Goal: Task Accomplishment & Management: Manage account settings

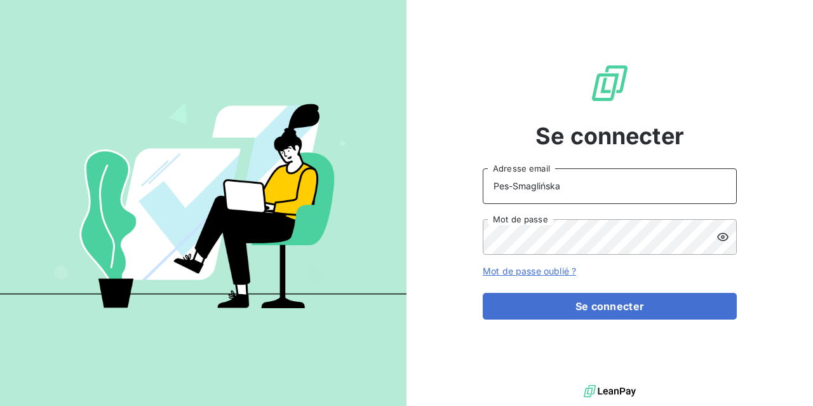
drag, startPoint x: 577, startPoint y: 182, endPoint x: 378, endPoint y: 184, distance: 199.5
click at [483, 184] on input "Pes-Smaglińska" at bounding box center [610, 186] width 254 height 36
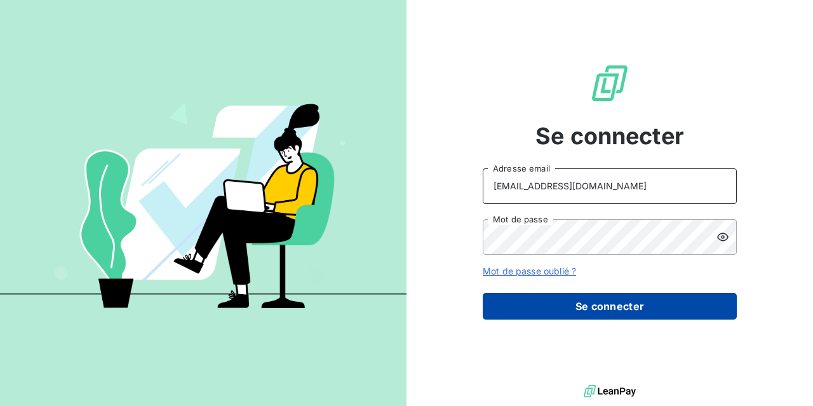
type input "[EMAIL_ADDRESS][DOMAIN_NAME]"
click at [581, 305] on button "Se connecter" at bounding box center [610, 306] width 254 height 27
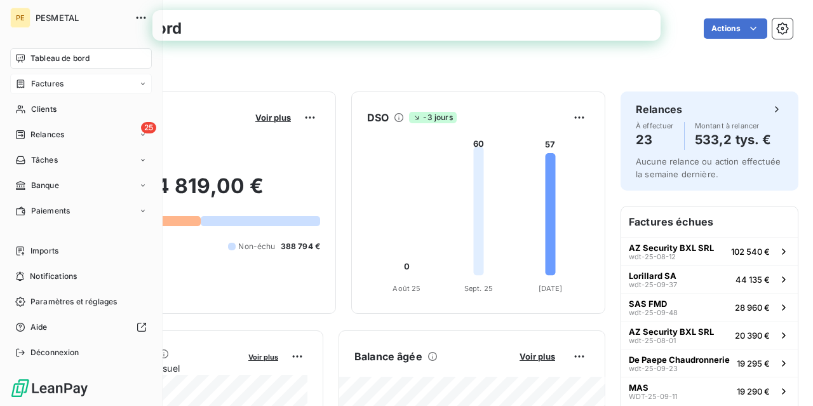
click at [43, 83] on span "Factures" at bounding box center [47, 83] width 32 height 11
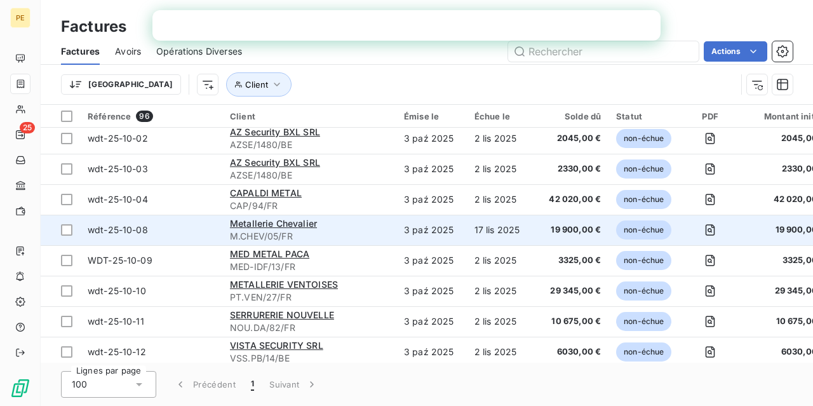
scroll to position [2692, 0]
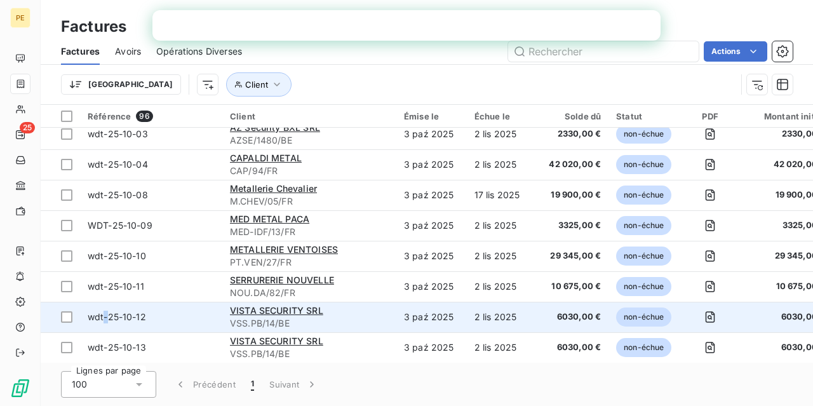
click at [106, 312] on span "wdt-25-10-12" at bounding box center [117, 316] width 58 height 11
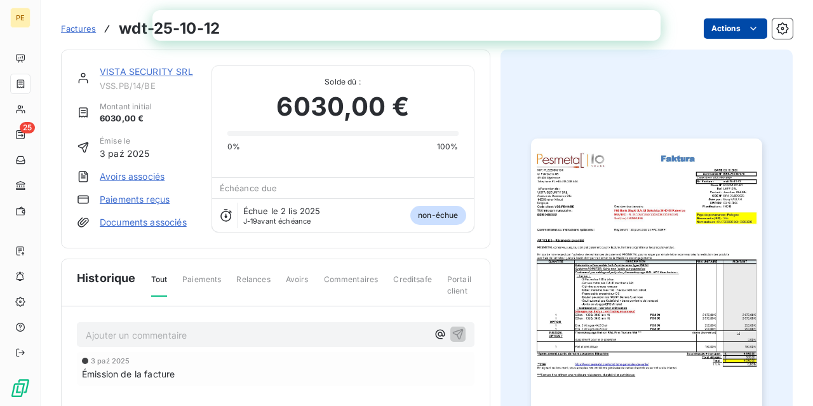
click at [759, 31] on html "PE 25 Factures wdt-25-10-12 Actions VISTA SECURITY SRL VSS.PB/14/BE Montant ini…" at bounding box center [406, 203] width 813 height 406
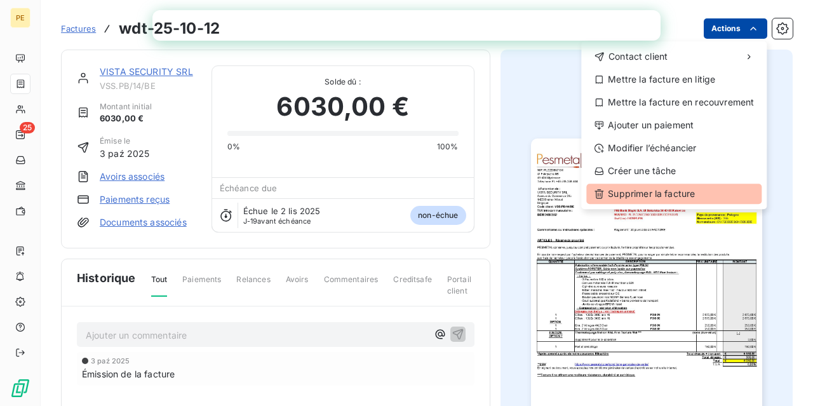
click at [630, 191] on div "Supprimer la facture" at bounding box center [673, 194] width 175 height 20
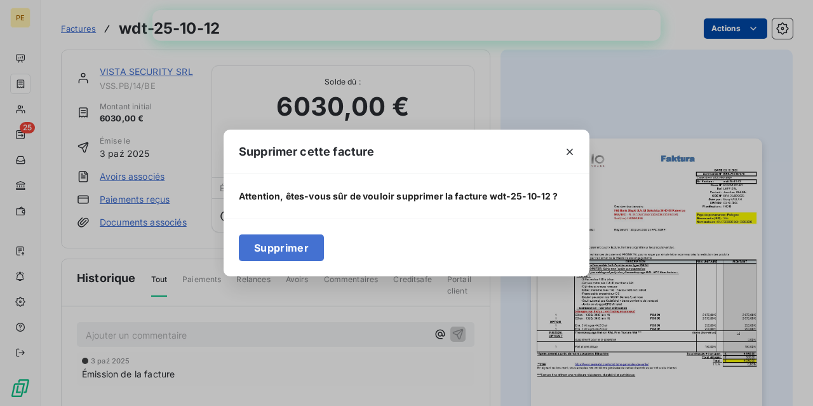
click at [291, 250] on button "Supprimer" at bounding box center [281, 247] width 85 height 27
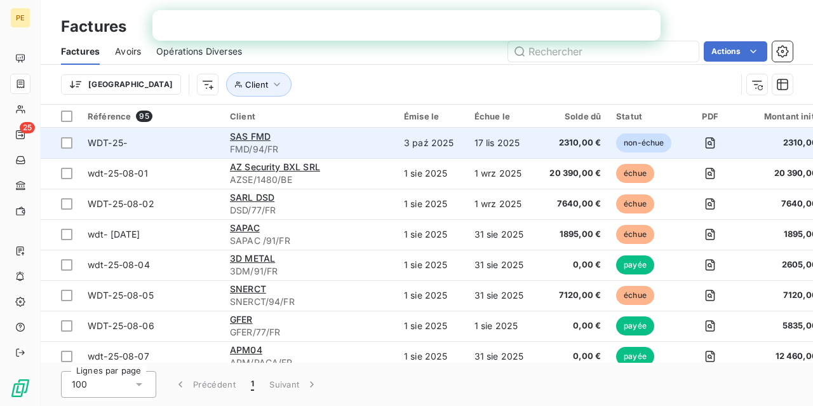
click at [107, 145] on span "WDT-25-" at bounding box center [107, 142] width 39 height 11
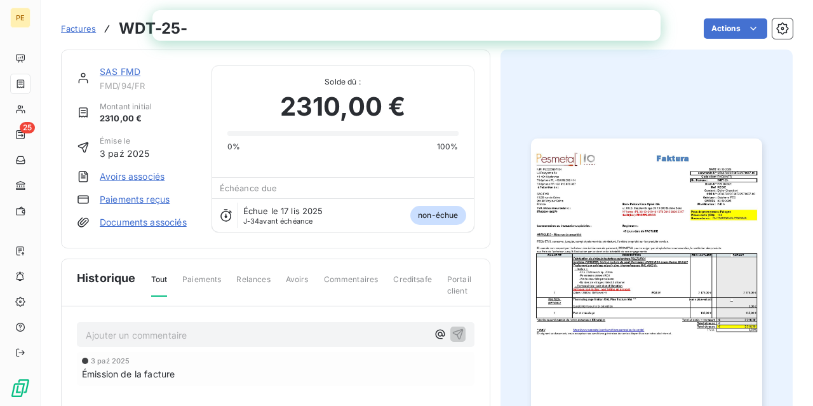
click at [710, 191] on img "button" at bounding box center [646, 301] width 231 height 327
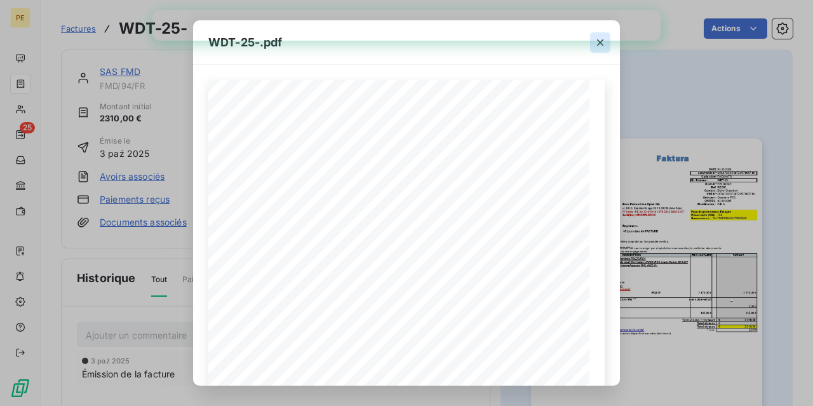
click at [602, 44] on icon "button" at bounding box center [600, 42] width 6 height 6
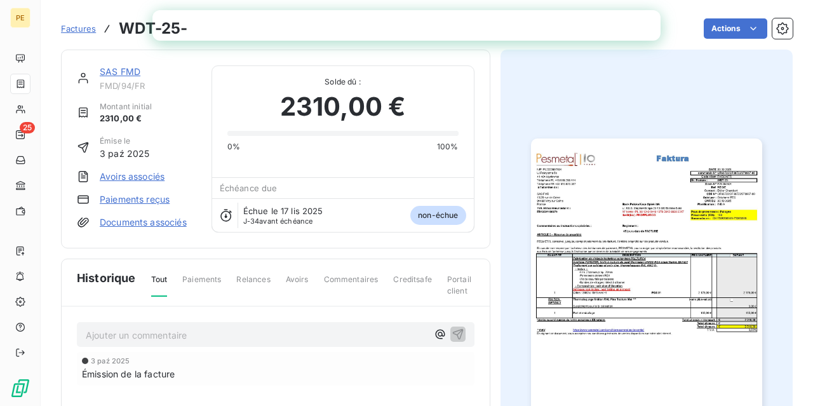
click at [73, 22] on link "Factures" at bounding box center [78, 28] width 35 height 13
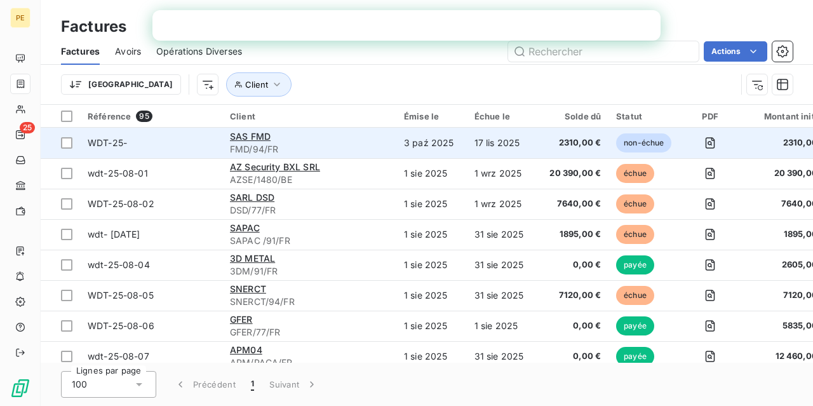
click at [121, 138] on span "WDT-25-" at bounding box center [107, 142] width 39 height 11
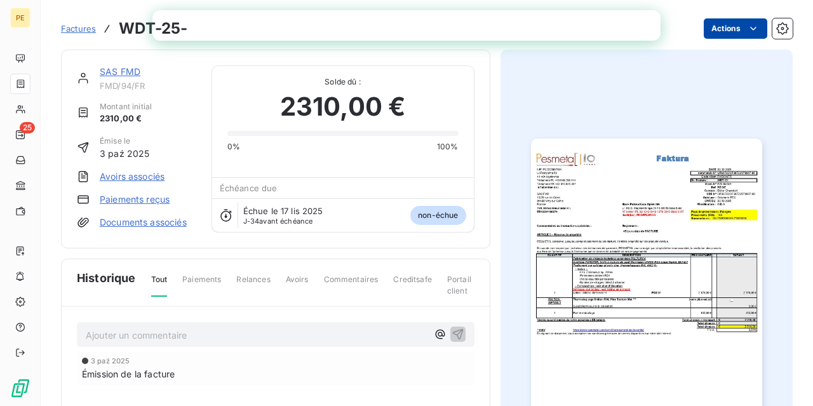
click at [748, 26] on html "PE 25 Factures WDT-25- Actions SAS FMD FMD/94/FR Montant initial 2310,00 € Émis…" at bounding box center [406, 203] width 813 height 406
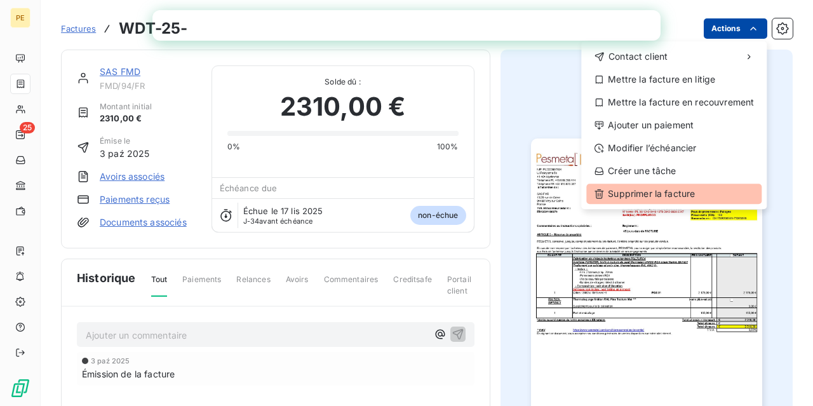
click at [644, 192] on div "Supprimer la facture" at bounding box center [673, 194] width 175 height 20
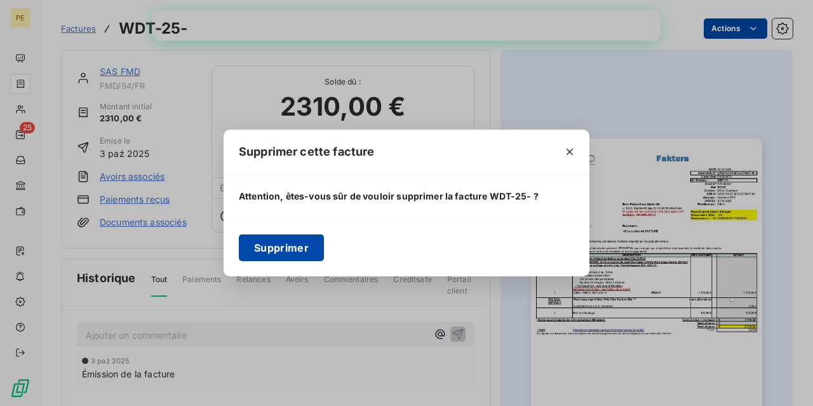
click at [299, 244] on button "Supprimer" at bounding box center [281, 247] width 85 height 27
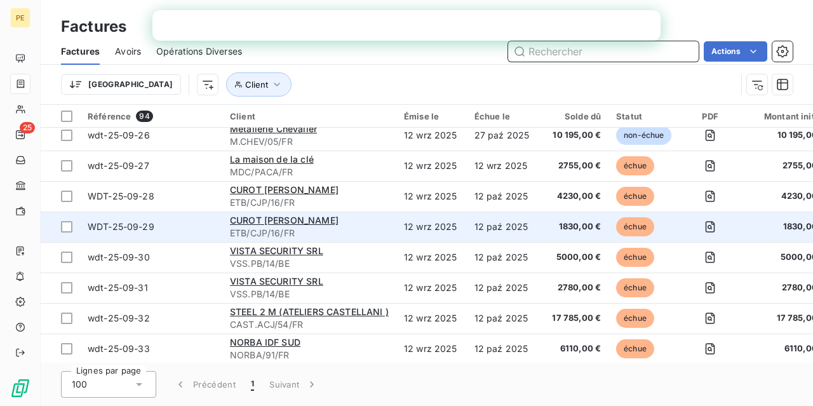
scroll to position [1678, 0]
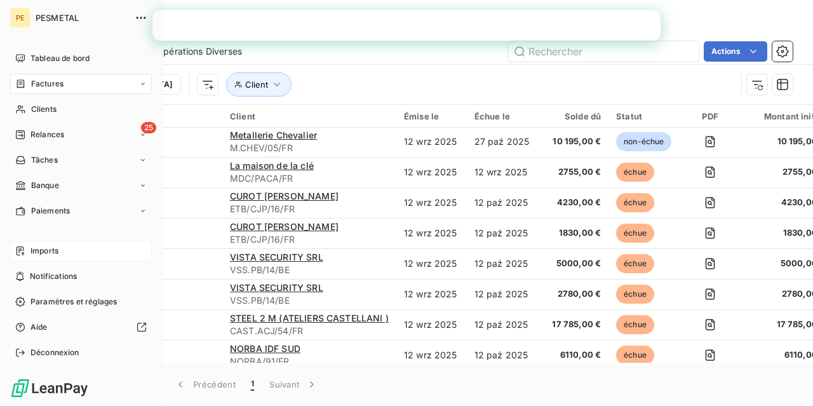
click at [46, 246] on span "Imports" at bounding box center [44, 250] width 28 height 11
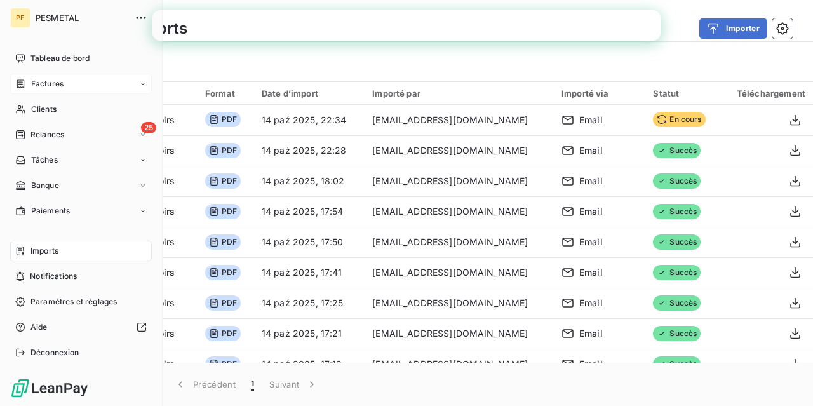
click at [46, 81] on span "Factures" at bounding box center [47, 83] width 32 height 11
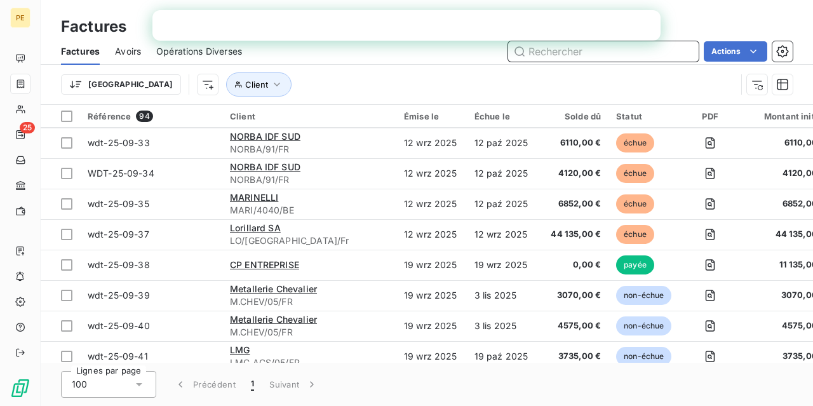
scroll to position [1906, 0]
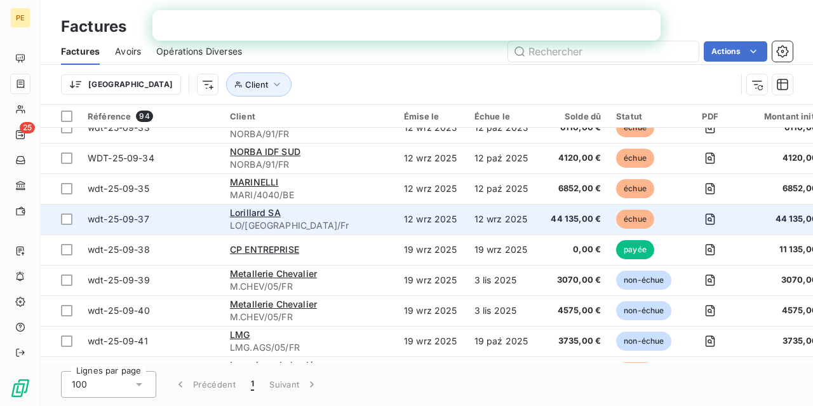
click at [146, 217] on span "wdt-25-09-37" at bounding box center [119, 218] width 62 height 11
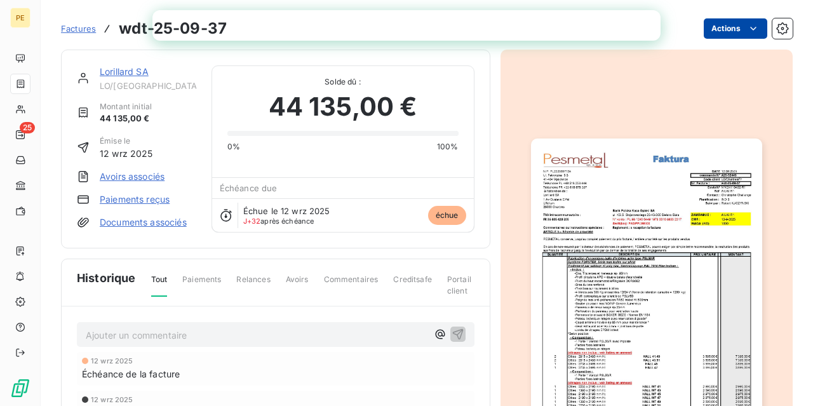
click at [750, 29] on html "PE 25 Factures wdt-25-09-37 Actions Lorillard SA LO/[GEOGRAPHIC_DATA]/Fr Montan…" at bounding box center [406, 203] width 813 height 406
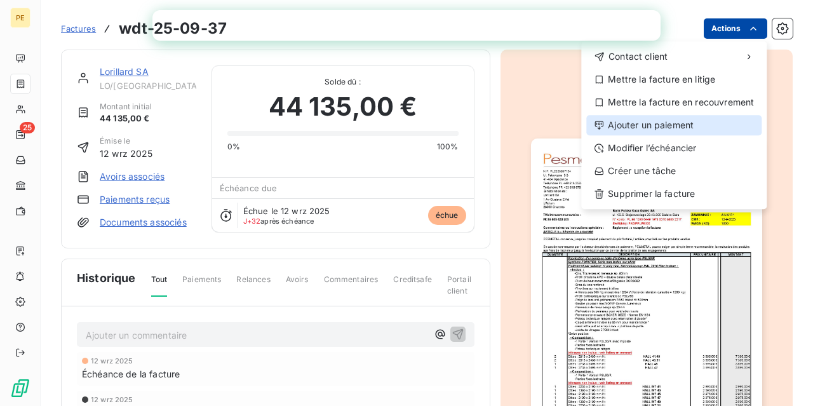
click at [668, 124] on div "Ajouter un paiement" at bounding box center [673, 125] width 175 height 20
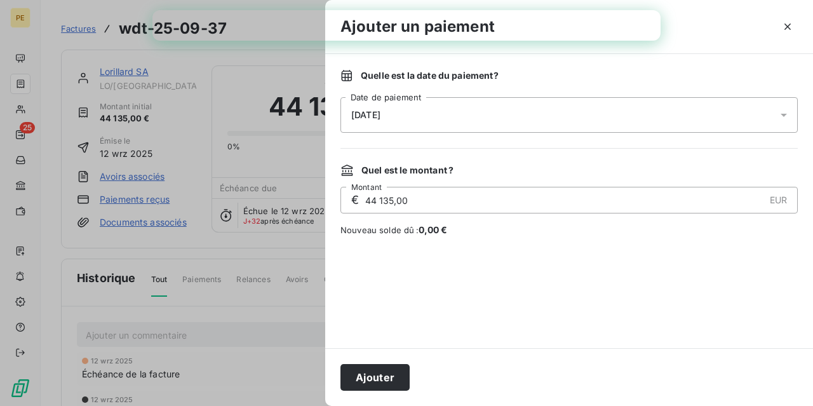
click at [776, 120] on div "[DATE]" at bounding box center [568, 115] width 457 height 36
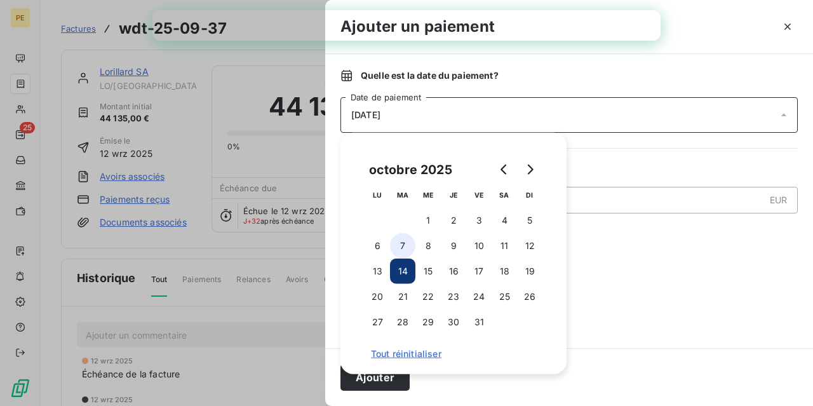
click at [403, 245] on button "7" at bounding box center [402, 245] width 25 height 25
drag, startPoint x: 665, startPoint y: 301, endPoint x: 657, endPoint y: 306, distance: 9.7
click at [665, 301] on div at bounding box center [568, 292] width 457 height 81
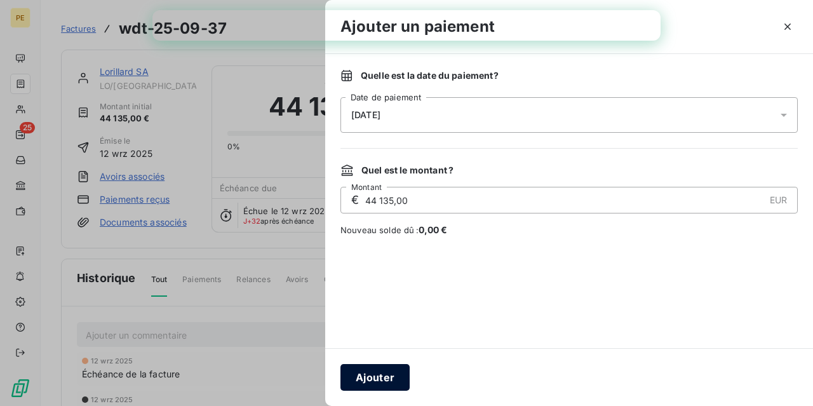
click at [377, 369] on button "Ajouter" at bounding box center [374, 377] width 69 height 27
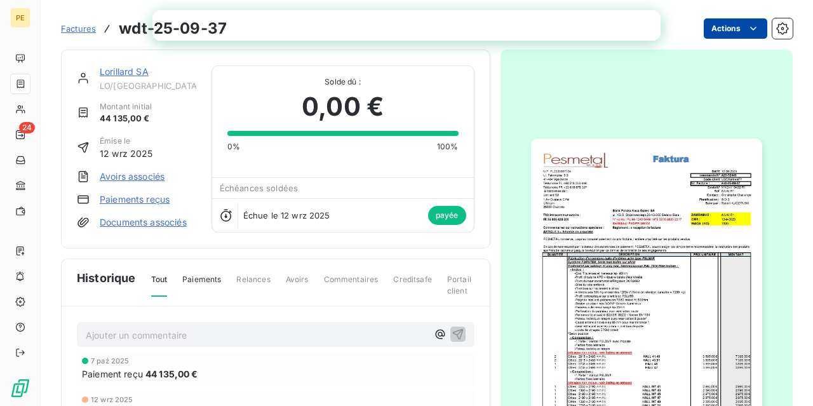
click at [135, 30] on h3 "wdt-25-09-37" at bounding box center [173, 28] width 108 height 23
click at [90, 30] on span "Factures" at bounding box center [78, 29] width 35 height 10
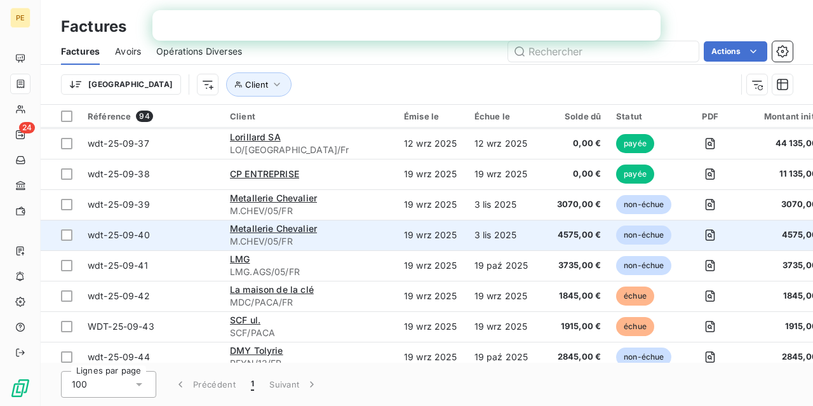
scroll to position [2033, 0]
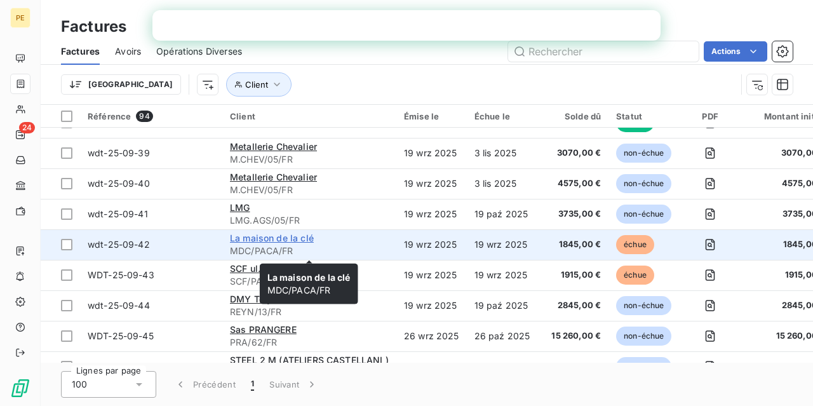
click at [242, 241] on span "La maison de la clé" at bounding box center [272, 238] width 84 height 11
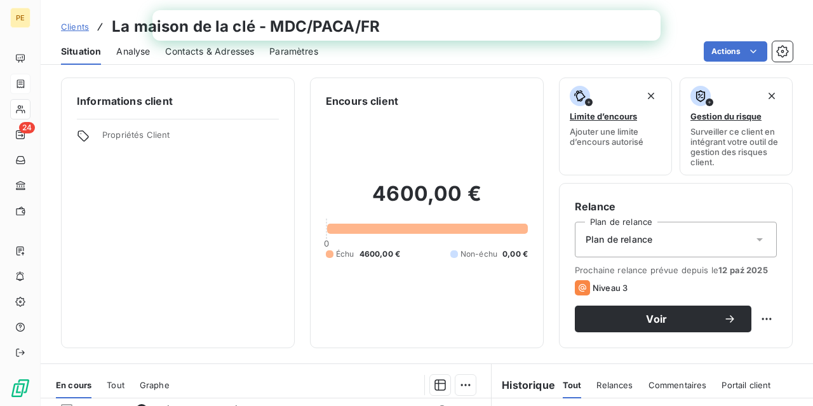
scroll to position [254, 0]
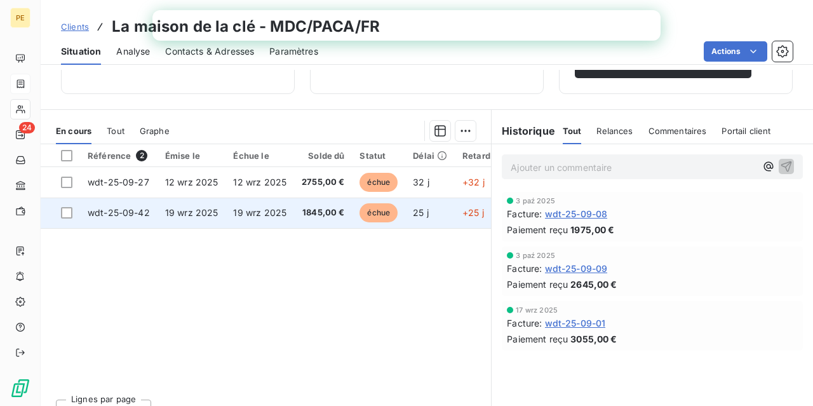
click at [129, 216] on span "wdt-25-09-42" at bounding box center [119, 212] width 62 height 11
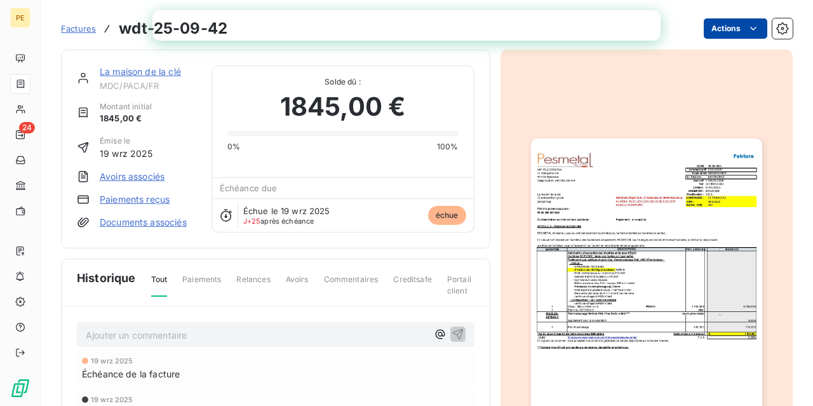
click at [729, 21] on html "PE 24 Factures wdt-25-09-42 Actions La maison de la clé MDC/PACA/FR Montant ini…" at bounding box center [406, 203] width 813 height 406
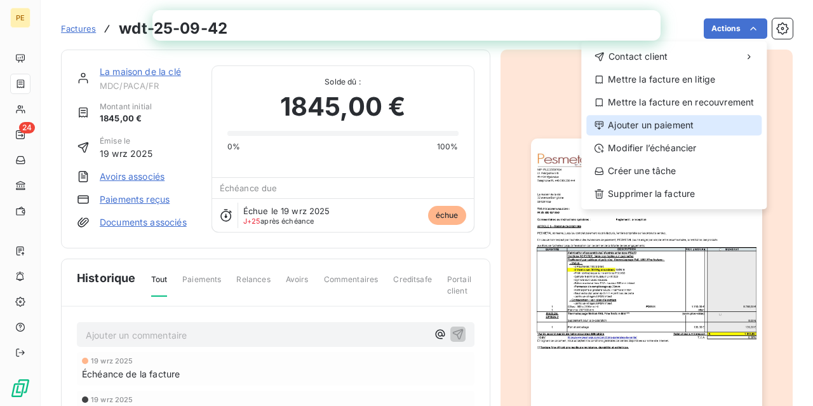
click at [649, 129] on div "Ajouter un paiement" at bounding box center [673, 125] width 175 height 20
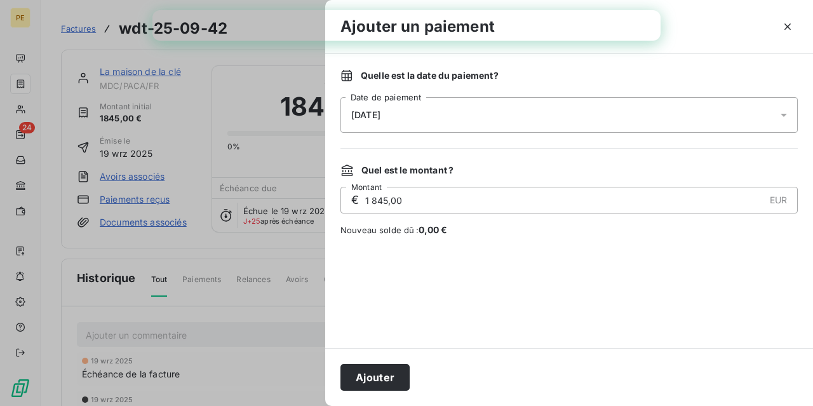
click at [445, 118] on div "[DATE]" at bounding box center [568, 115] width 457 height 36
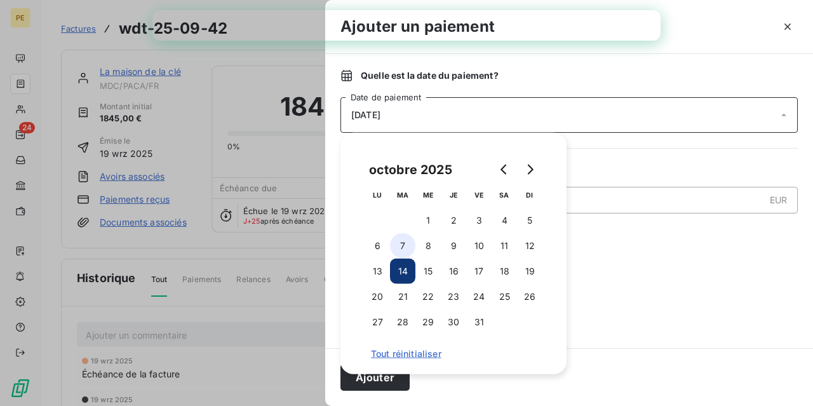
click at [407, 245] on button "7" at bounding box center [402, 245] width 25 height 25
click at [385, 379] on button "Ajouter" at bounding box center [374, 377] width 69 height 27
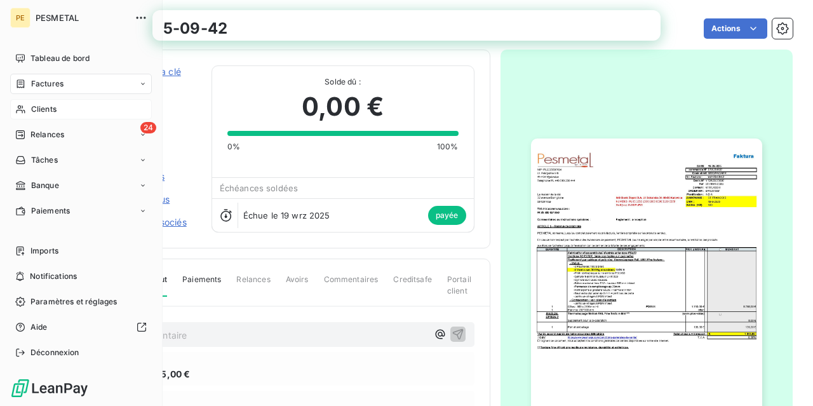
click at [49, 109] on span "Clients" at bounding box center [43, 109] width 25 height 11
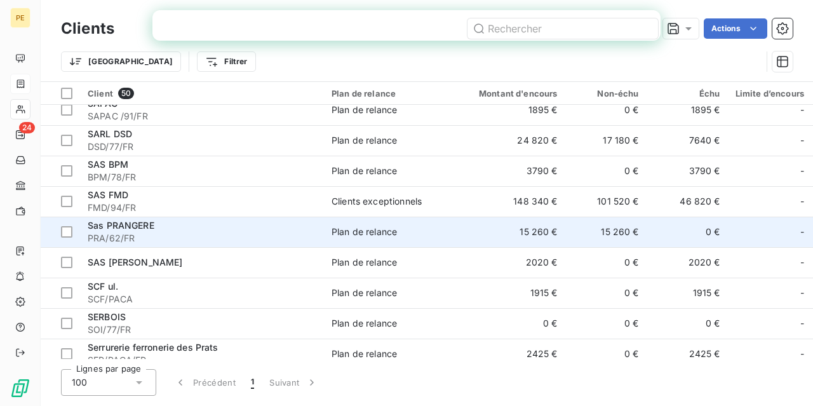
scroll to position [1271, 0]
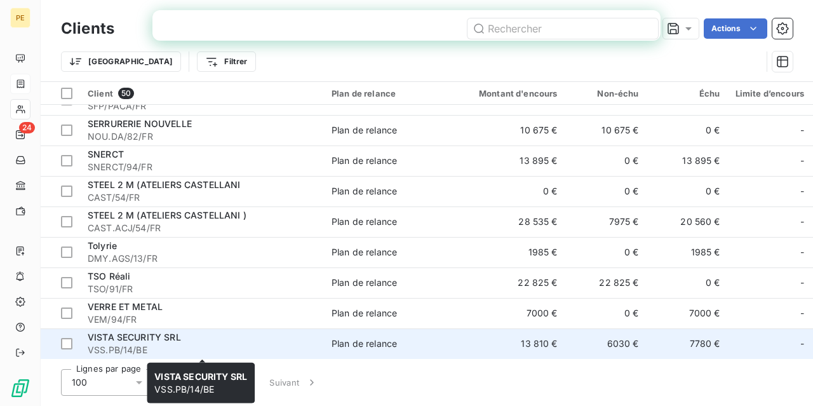
click at [148, 337] on span "VISTA SECURITY SRL" at bounding box center [134, 337] width 93 height 11
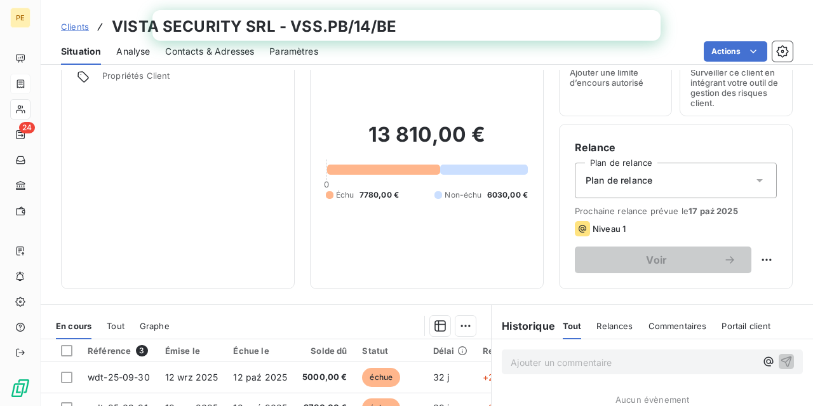
scroll to position [191, 0]
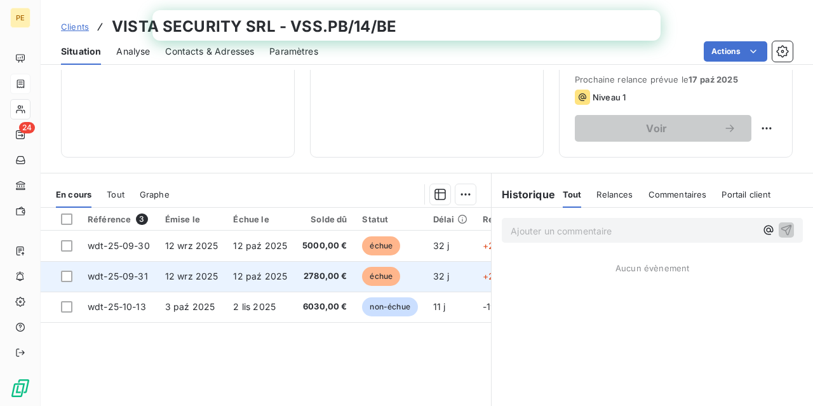
click at [107, 272] on span "wdt-25-09-31" at bounding box center [118, 276] width 60 height 11
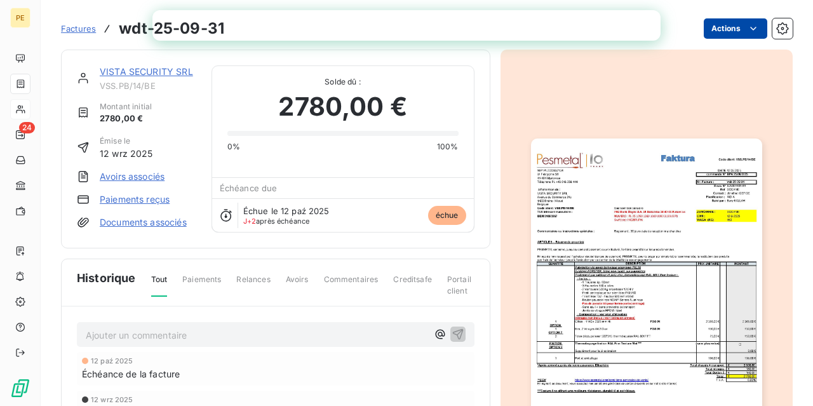
click at [752, 26] on html "PE 24 Factures wdt-25-09-31 Actions VISTA SECURITY SRL VSS.PB/14/BE Montant ini…" at bounding box center [406, 203] width 813 height 406
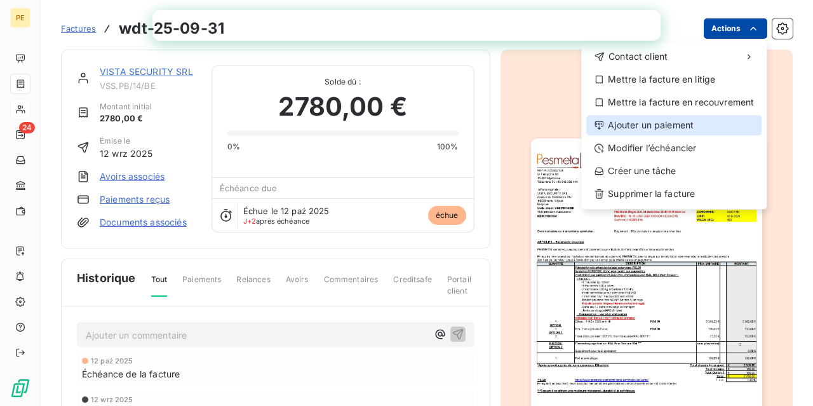
click at [659, 121] on div "Ajouter un paiement" at bounding box center [673, 125] width 175 height 20
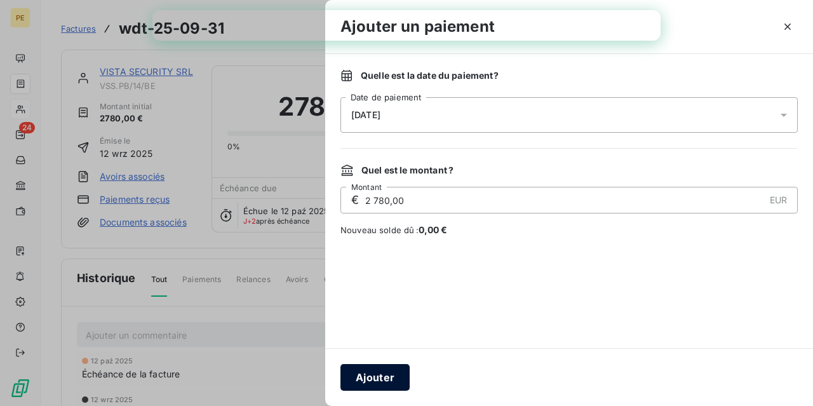
click at [383, 379] on button "Ajouter" at bounding box center [374, 377] width 69 height 27
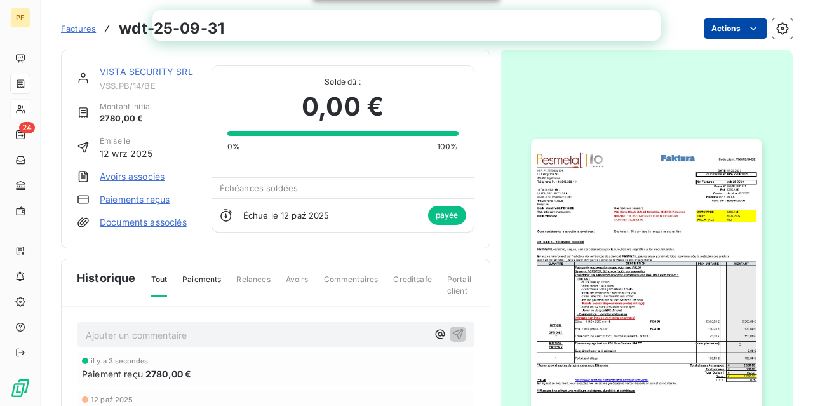
click at [148, 70] on link "VISTA SECURITY SRL" at bounding box center [146, 71] width 93 height 11
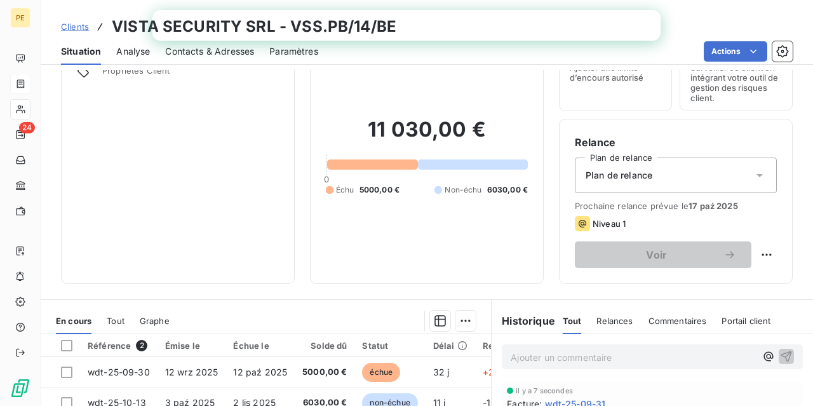
scroll to position [191, 0]
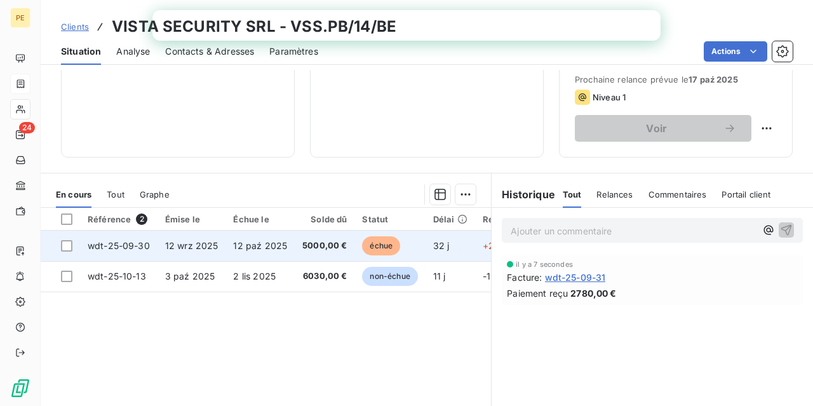
click at [142, 244] on span "wdt-25-09-30" at bounding box center [119, 245] width 62 height 11
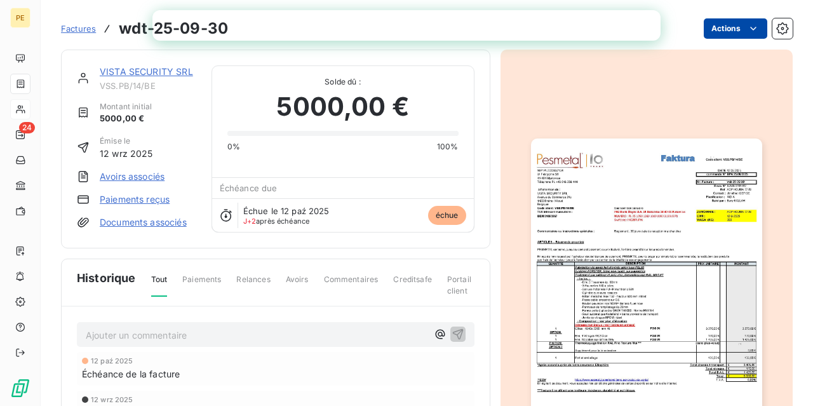
click at [722, 25] on html "PE 24 Factures wdt-25-09-30 Actions VISTA SECURITY SRL VSS.PB/14/BE Montant ini…" at bounding box center [406, 203] width 813 height 406
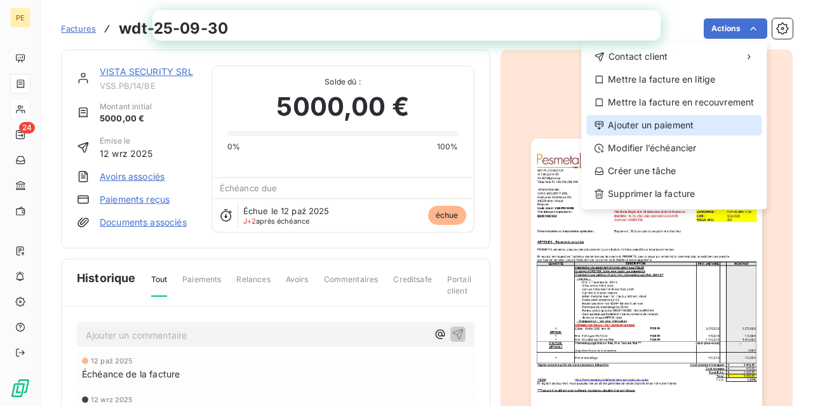
click at [644, 126] on div "Ajouter un paiement" at bounding box center [673, 125] width 175 height 20
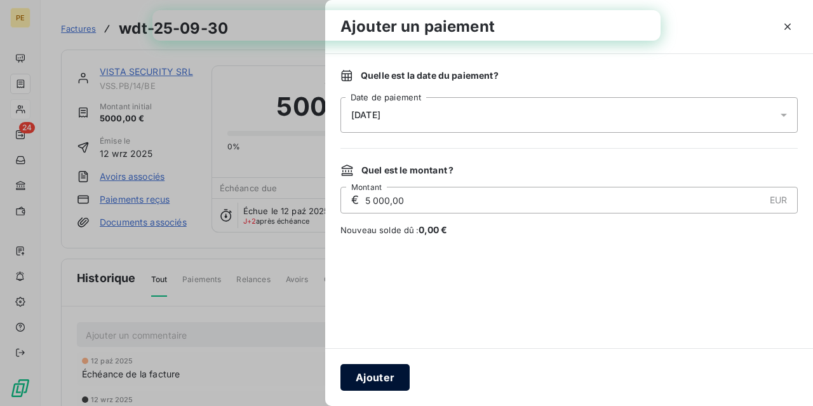
click at [379, 381] on button "Ajouter" at bounding box center [374, 377] width 69 height 27
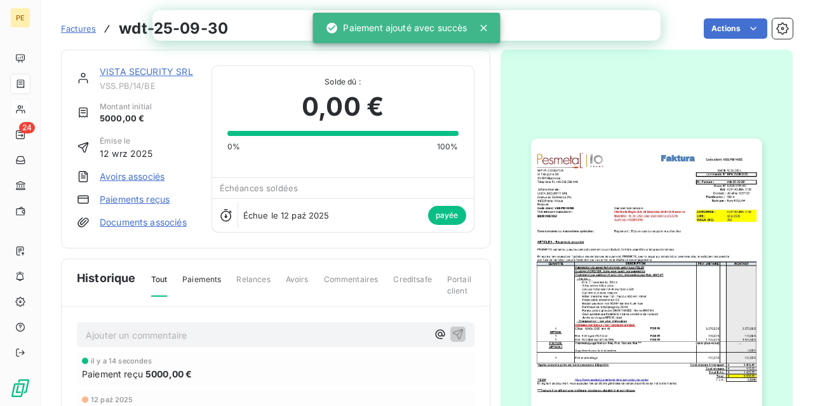
click at [128, 64] on div "VISTA SECURITY SRL VSS.PB/14/BE Montant initial 5000,00 € Émise le 12 wrz 2025 …" at bounding box center [275, 149] width 429 height 199
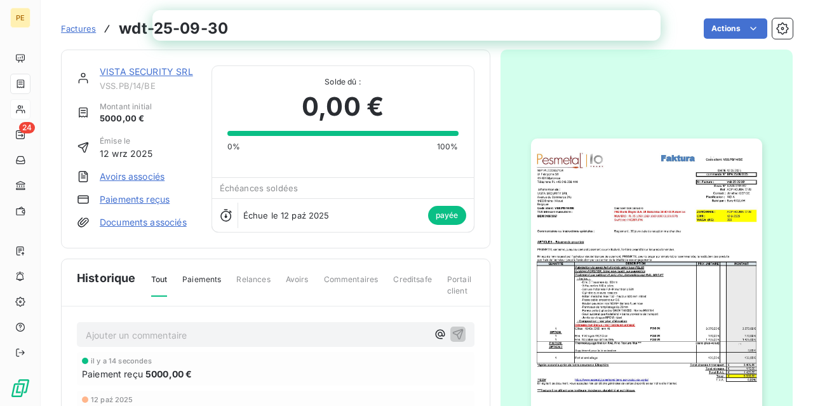
click at [134, 71] on link "VISTA SECURITY SRL" at bounding box center [146, 71] width 93 height 11
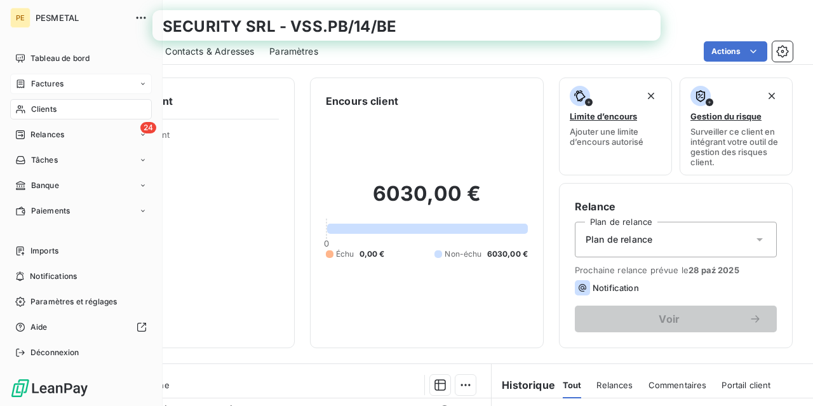
click at [58, 109] on div "Clients" at bounding box center [81, 109] width 142 height 20
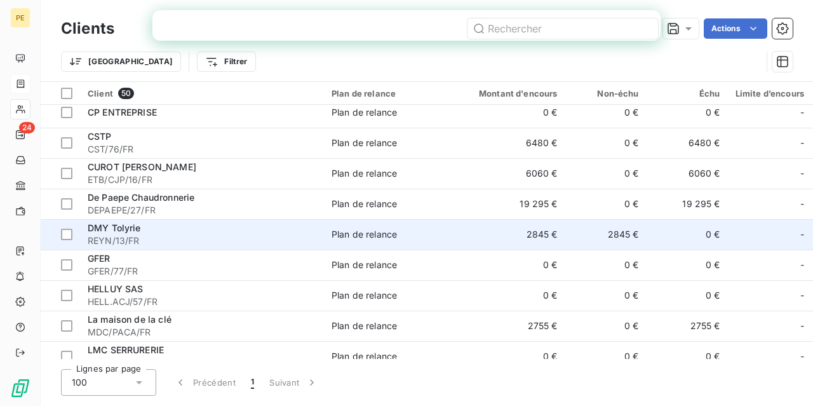
scroll to position [254, 0]
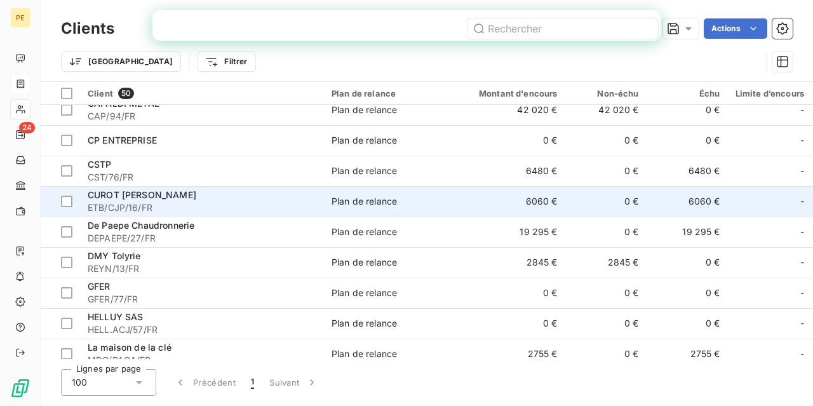
click at [128, 186] on td "CUROT [PERSON_NAME] ETB/CJP/16/FR" at bounding box center [202, 201] width 244 height 30
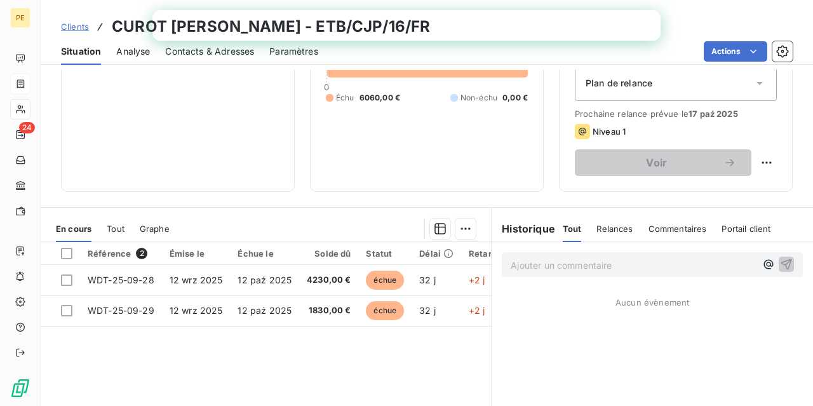
scroll to position [191, 0]
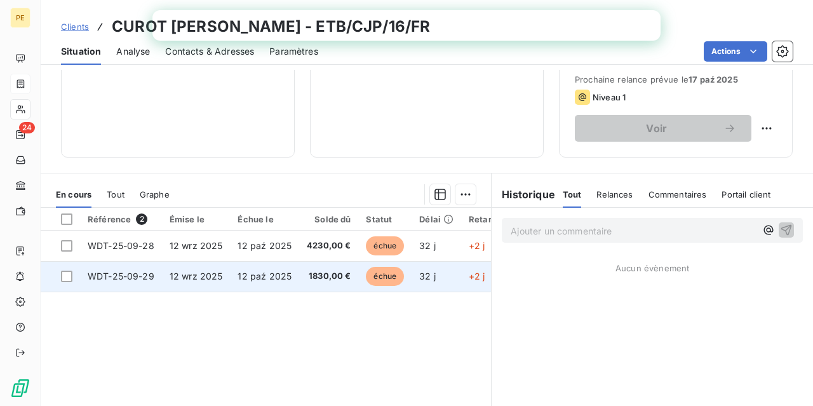
click at [105, 273] on span "WDT-25-09-29" at bounding box center [121, 276] width 67 height 11
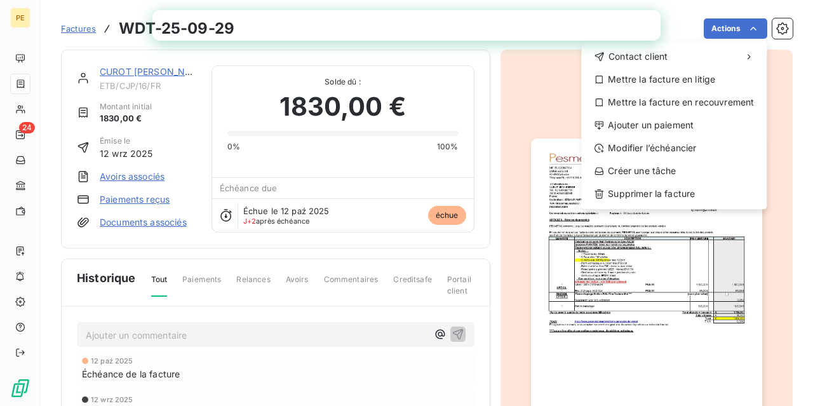
click at [752, 25] on html "PE 24 Factures WDT-25-09-29 Actions Contact client Mettre la facture en litige …" at bounding box center [406, 203] width 813 height 406
click at [651, 120] on div "Ajouter un paiement" at bounding box center [673, 125] width 175 height 20
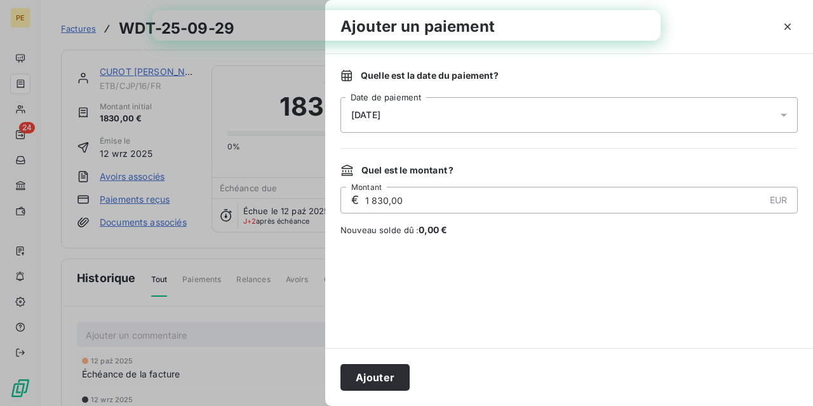
click at [438, 108] on div "[DATE]" at bounding box center [568, 115] width 457 height 36
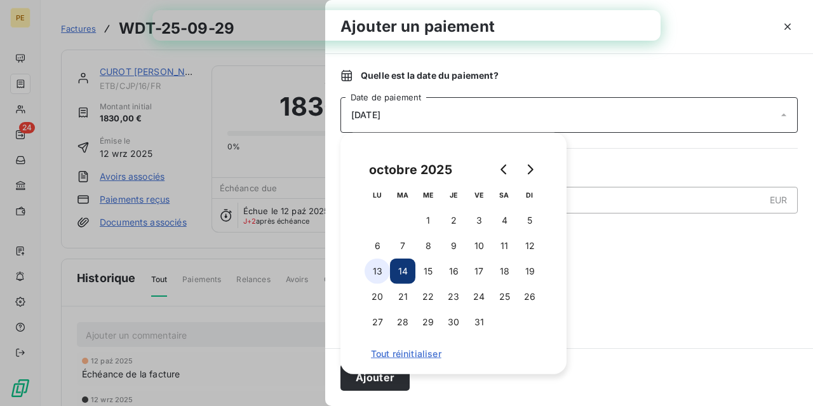
click at [381, 271] on button "13" at bounding box center [377, 271] width 25 height 25
click at [379, 386] on button "Ajouter" at bounding box center [374, 377] width 69 height 27
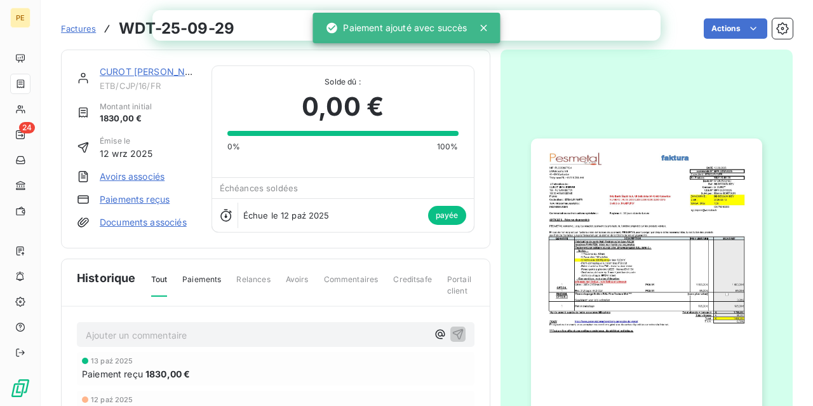
click at [126, 68] on link "CUROT [PERSON_NAME]" at bounding box center [154, 71] width 109 height 11
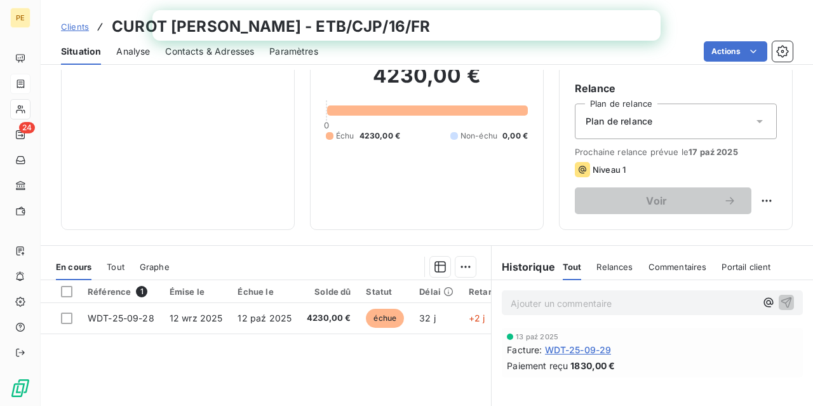
scroll to position [127, 0]
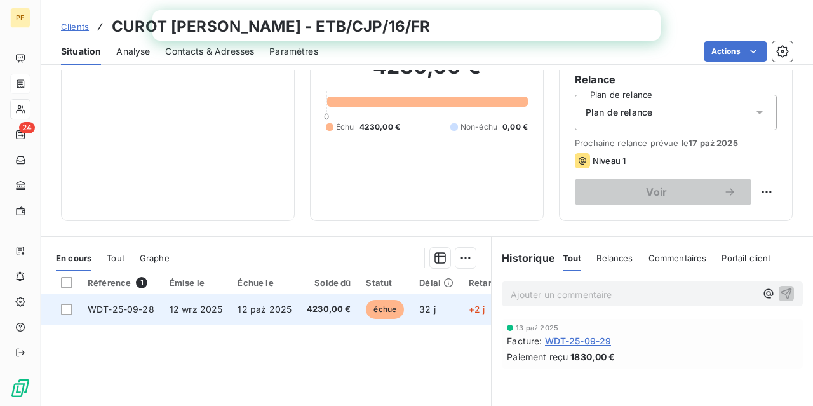
click at [138, 307] on span "WDT-25-09-28" at bounding box center [121, 309] width 67 height 11
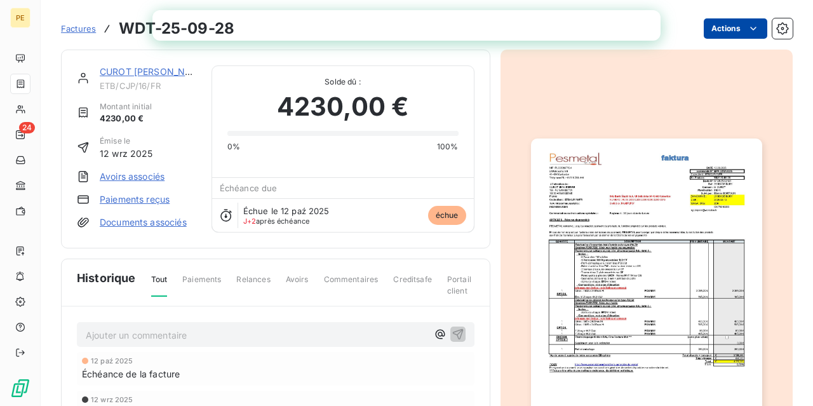
click at [756, 29] on html "PE 24 Factures WDT-25-09-28 Actions CUROT [PERSON_NAME] ETB/CJP/16/FR Montant i…" at bounding box center [406, 203] width 813 height 406
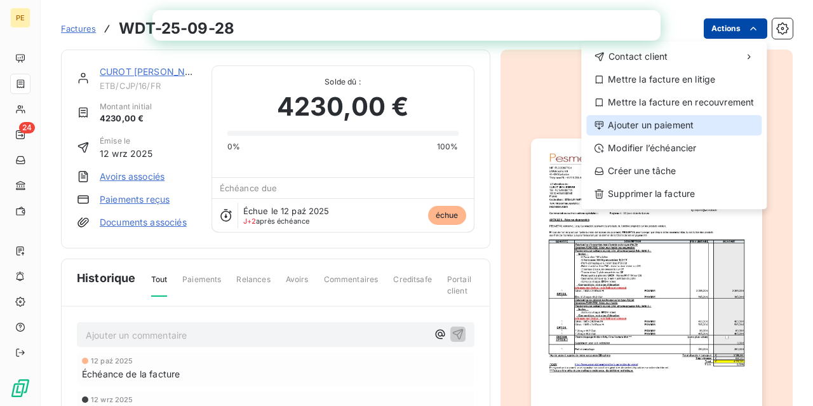
click at [652, 124] on div "Ajouter un paiement" at bounding box center [673, 125] width 175 height 20
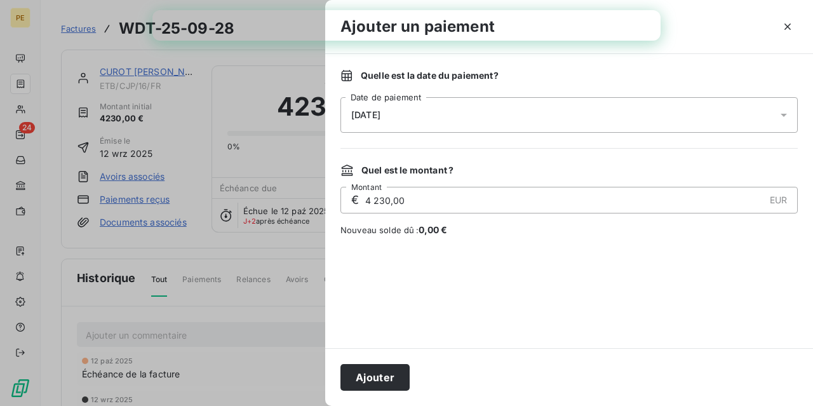
click at [601, 114] on div "[DATE]" at bounding box center [568, 115] width 457 height 36
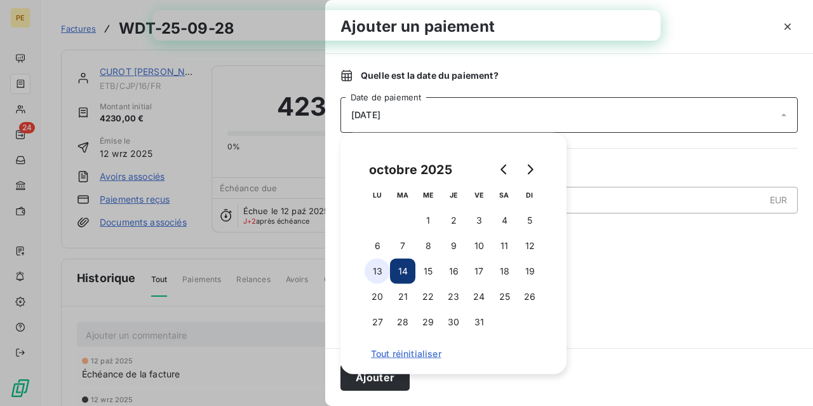
click at [380, 270] on button "13" at bounding box center [377, 271] width 25 height 25
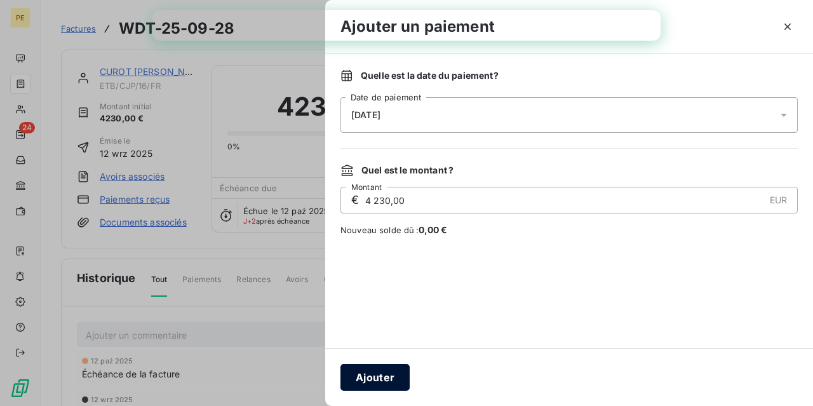
click at [373, 374] on button "Ajouter" at bounding box center [374, 377] width 69 height 27
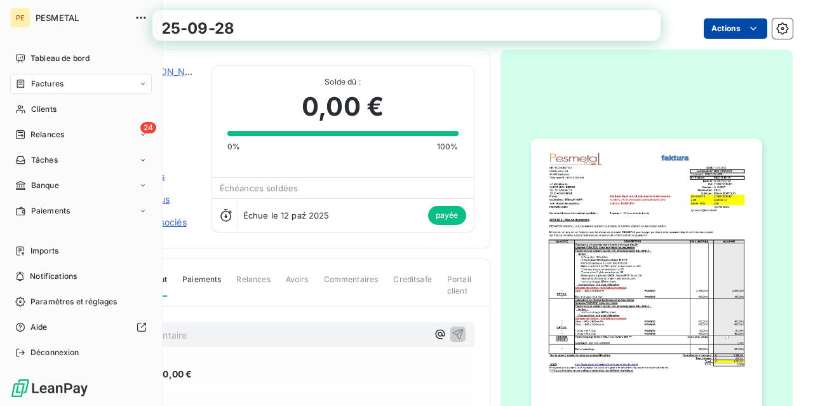
click at [21, 79] on icon at bounding box center [20, 84] width 11 height 10
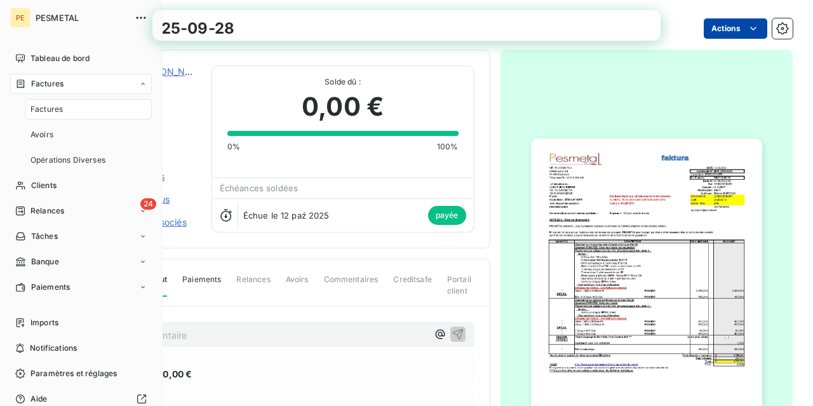
click at [48, 79] on span "Factures" at bounding box center [47, 83] width 32 height 11
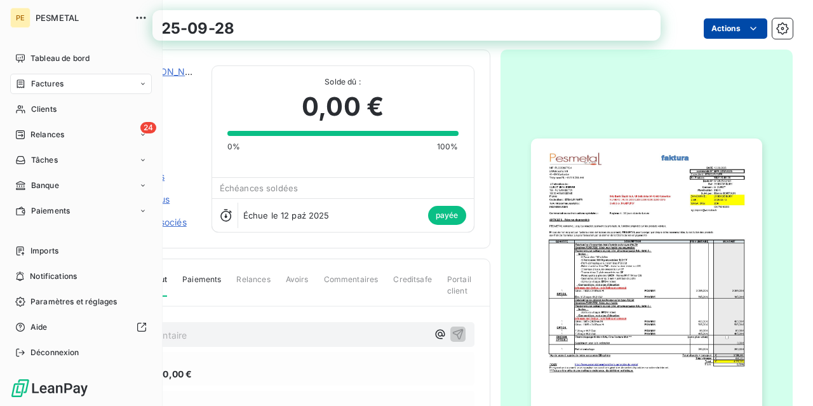
click at [48, 80] on span "Factures" at bounding box center [47, 83] width 32 height 11
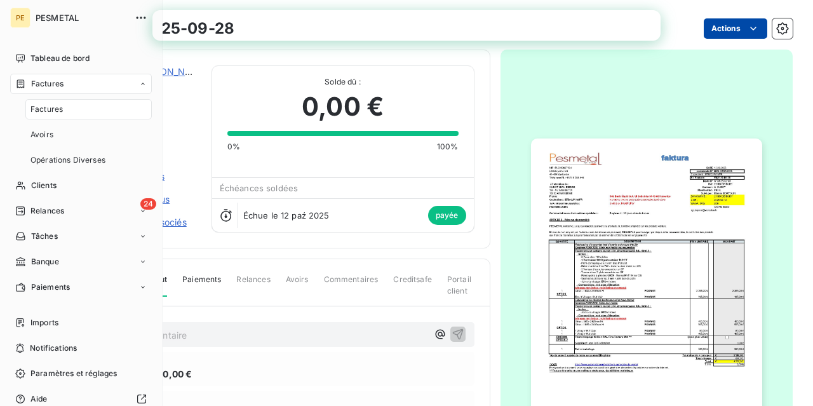
click at [48, 80] on span "Factures" at bounding box center [47, 83] width 32 height 11
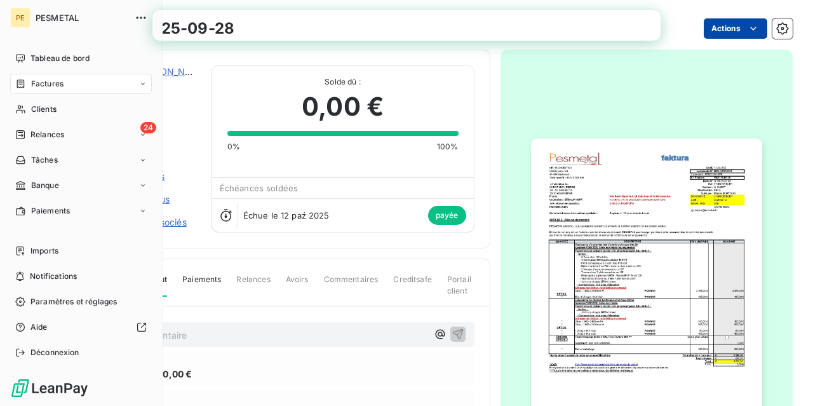
click at [41, 82] on span "Factures" at bounding box center [47, 83] width 32 height 11
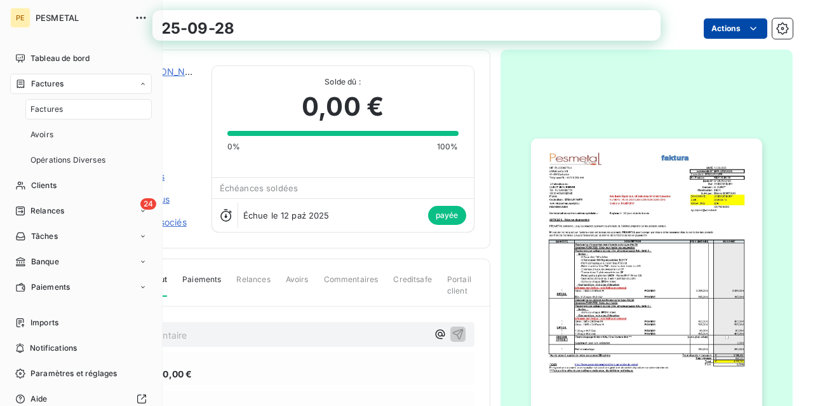
click at [107, 86] on div "Factures" at bounding box center [81, 84] width 142 height 20
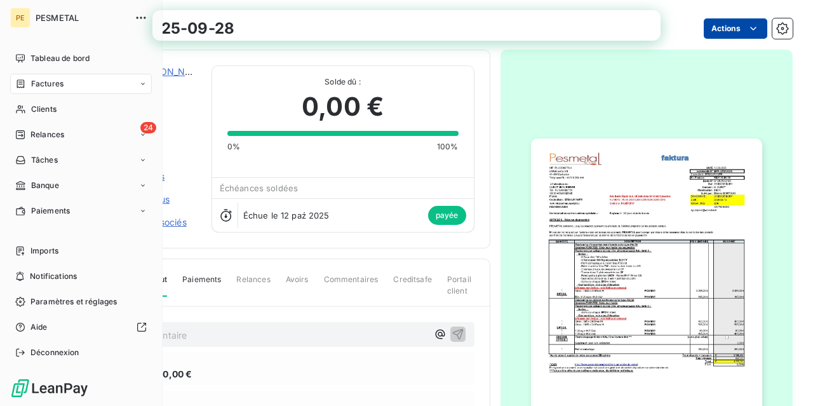
click at [107, 85] on div "Factures" at bounding box center [81, 84] width 142 height 20
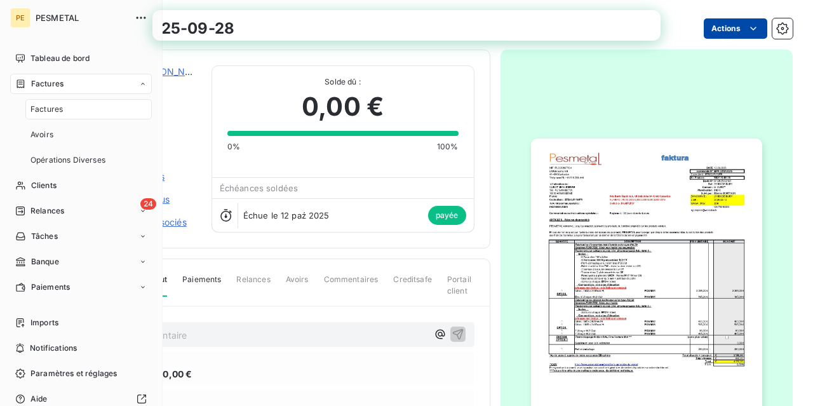
click at [50, 77] on div "Factures" at bounding box center [81, 84] width 142 height 20
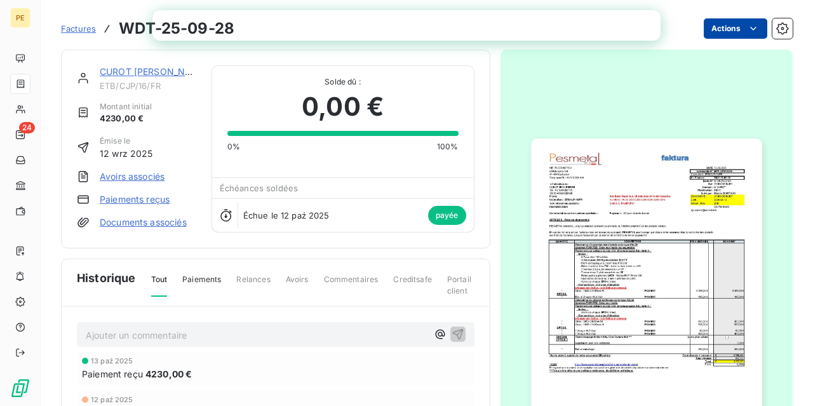
click at [170, 78] on div "CUROT [PERSON_NAME] ETB/CJP/16/FR" at bounding box center [148, 77] width 97 height 25
click at [81, 26] on span "Factures" at bounding box center [78, 29] width 35 height 10
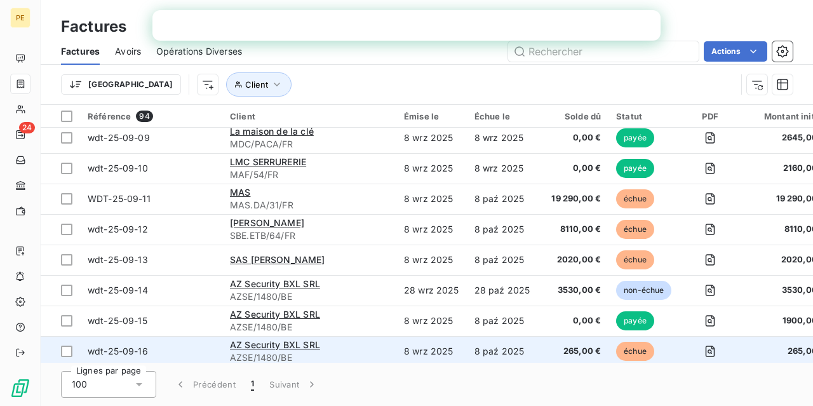
scroll to position [1207, 0]
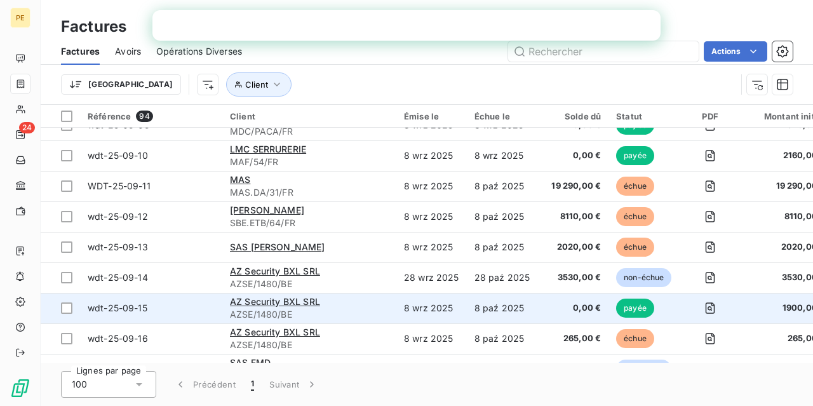
click at [121, 306] on span "wdt-25-09-15" at bounding box center [118, 307] width 60 height 11
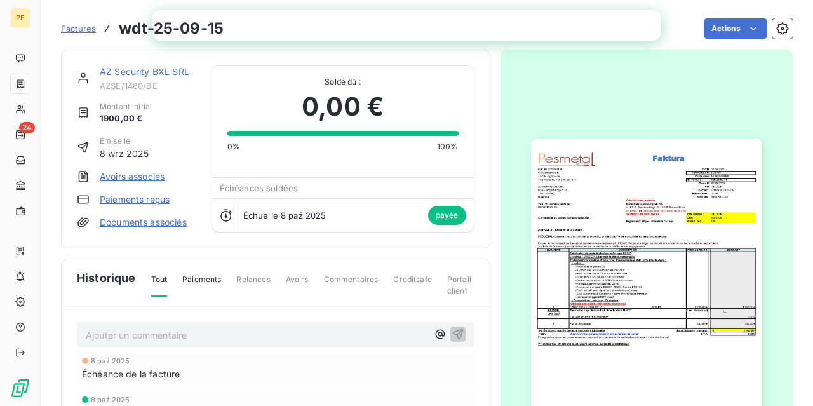
click at [91, 29] on span "Factures" at bounding box center [78, 29] width 35 height 10
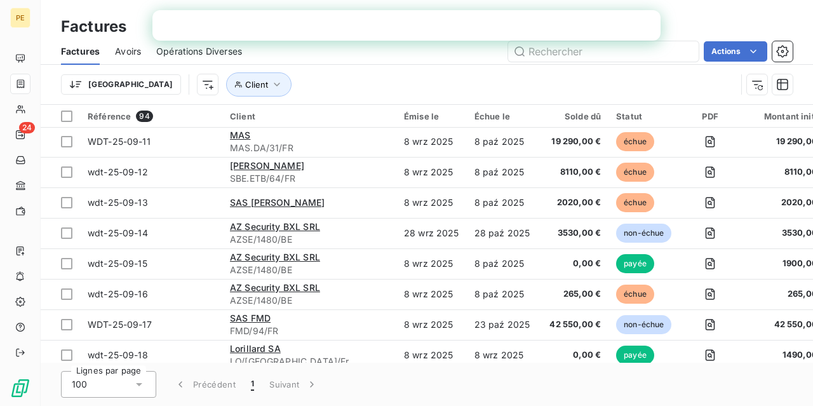
scroll to position [1271, 0]
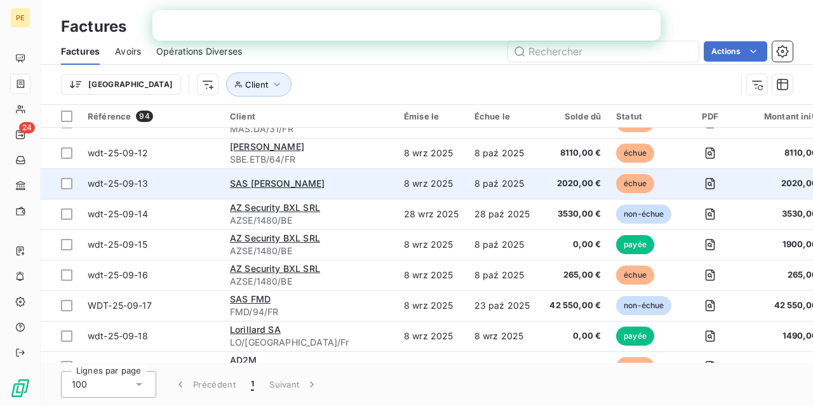
click at [138, 180] on span "wdt-25-09-13" at bounding box center [118, 183] width 60 height 11
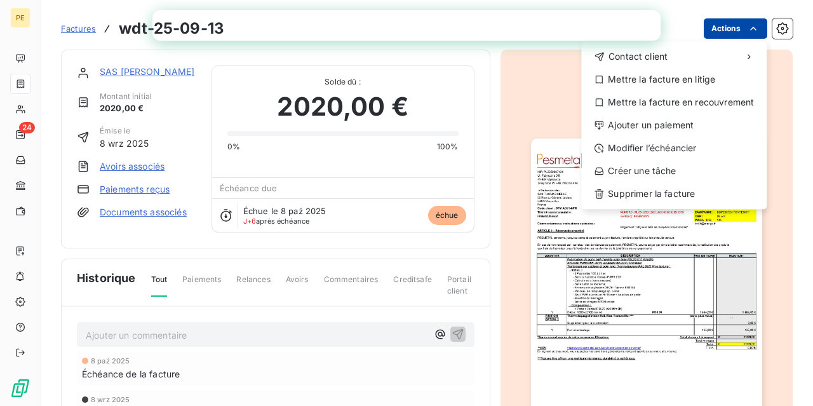
click at [739, 23] on html "PE 24 Factures wdt-25-09-13 Actions Contact client Mettre la facture en litige …" at bounding box center [406, 203] width 813 height 406
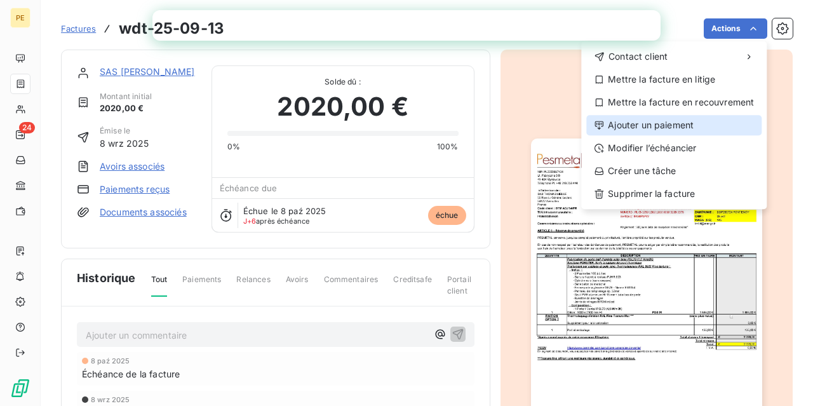
click at [655, 121] on div "Ajouter un paiement" at bounding box center [673, 125] width 175 height 20
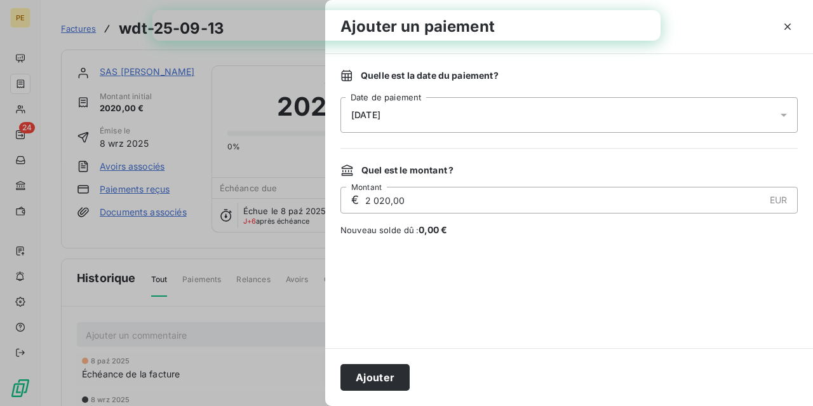
click at [775, 112] on div "[DATE]" at bounding box center [568, 115] width 457 height 36
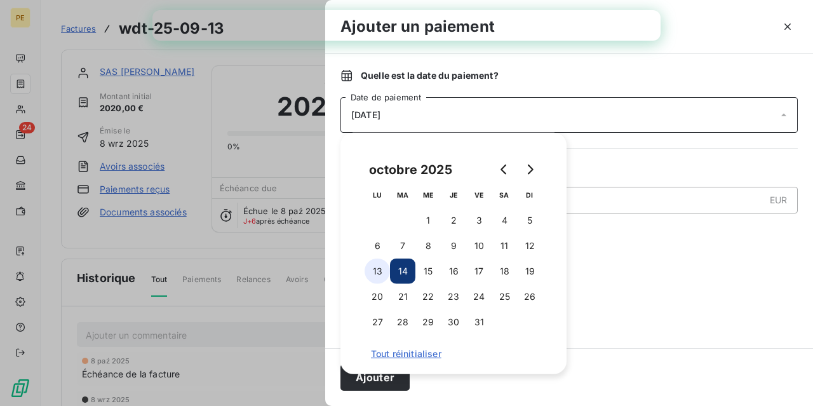
click at [375, 266] on button "13" at bounding box center [377, 271] width 25 height 25
click at [378, 383] on button "Ajouter" at bounding box center [374, 377] width 69 height 27
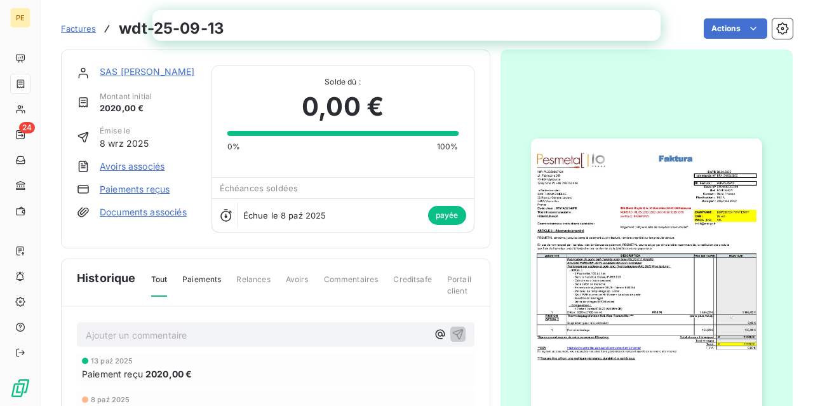
click at [672, 322] on img "button" at bounding box center [646, 301] width 231 height 327
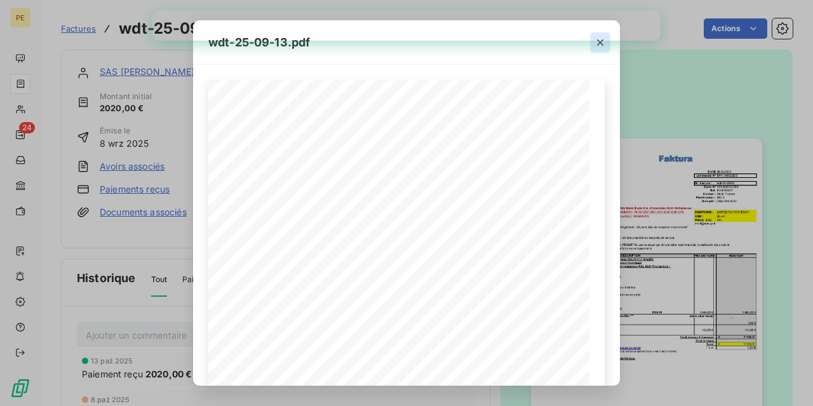
click at [603, 44] on icon "button" at bounding box center [600, 42] width 13 height 13
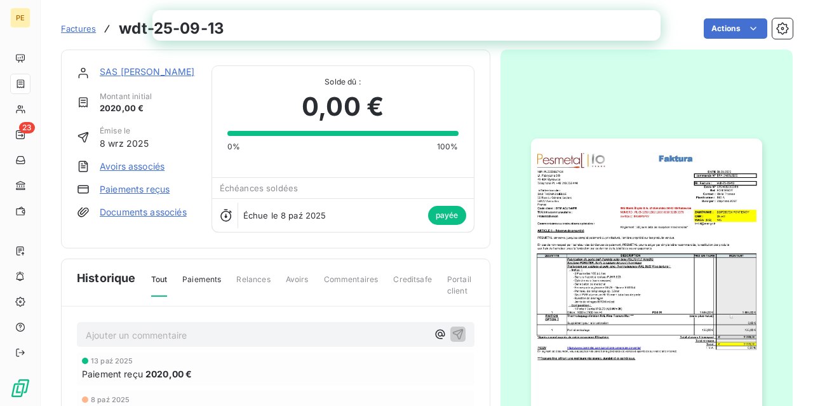
click at [91, 30] on span "Factures" at bounding box center [78, 29] width 35 height 10
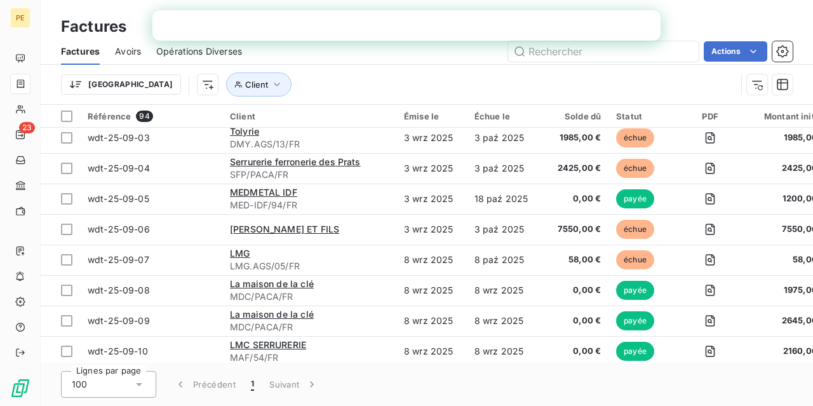
scroll to position [1080, 0]
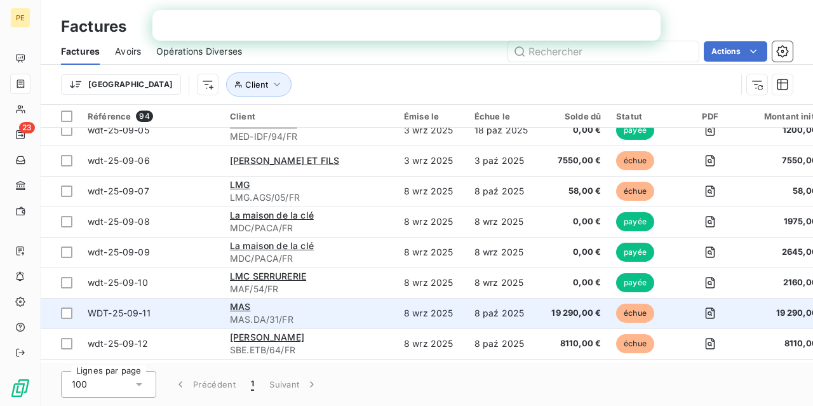
click at [163, 299] on td "WDT-25-09-11" at bounding box center [151, 313] width 142 height 30
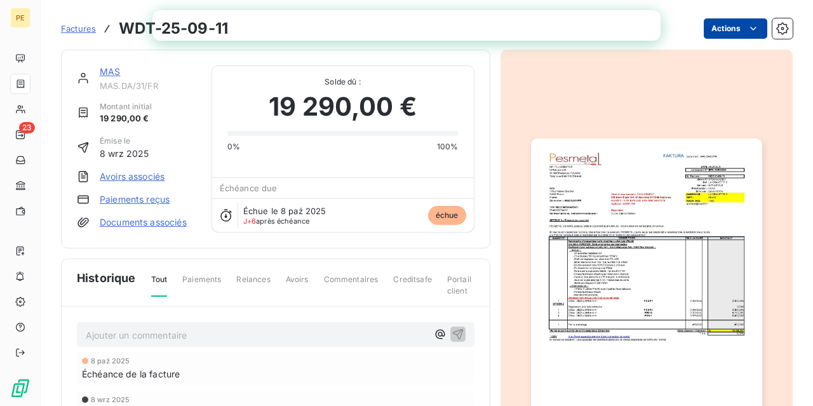
click at [726, 25] on html "PE 23 Factures WDT-25-09-11 Actions MAS MAS.DA/31/FR Montant initial 19 290,00 …" at bounding box center [406, 203] width 813 height 406
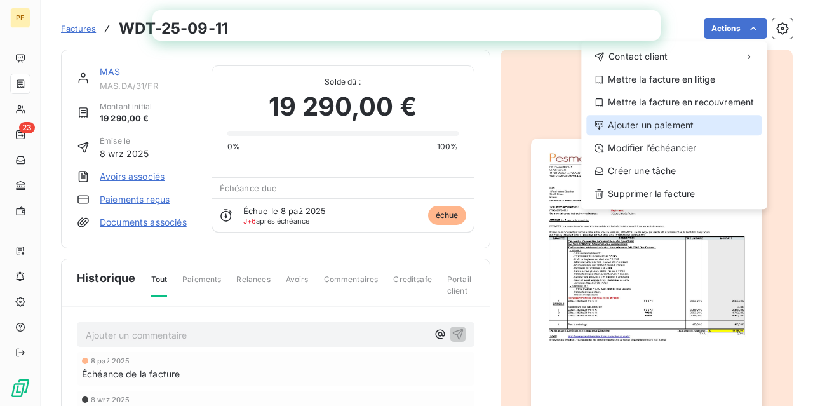
click at [657, 123] on div "Ajouter un paiement" at bounding box center [673, 125] width 175 height 20
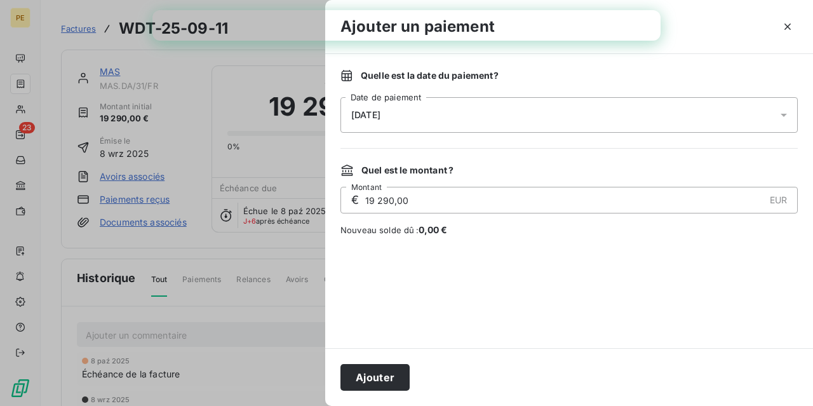
click at [381, 113] on span "[DATE]" at bounding box center [365, 115] width 29 height 10
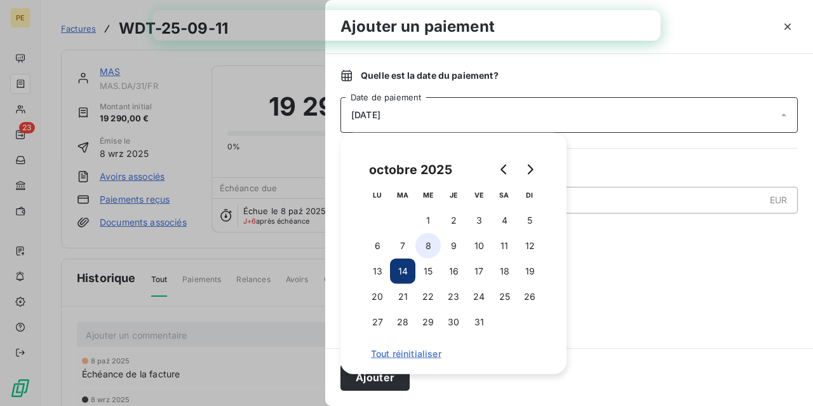
click at [430, 245] on button "8" at bounding box center [427, 245] width 25 height 25
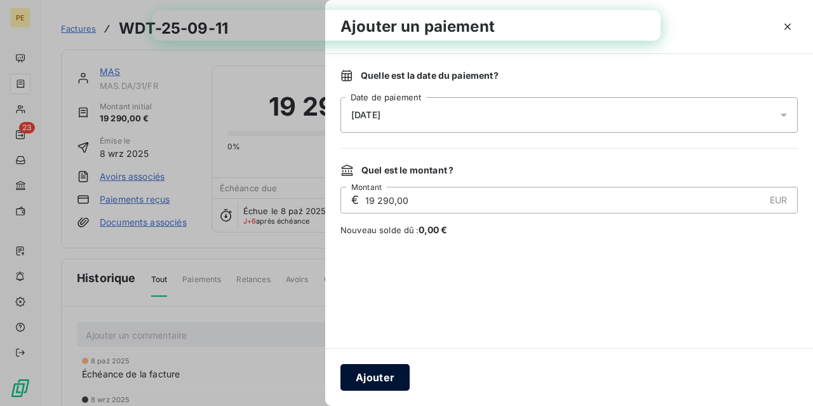
click at [384, 382] on button "Ajouter" at bounding box center [374, 377] width 69 height 27
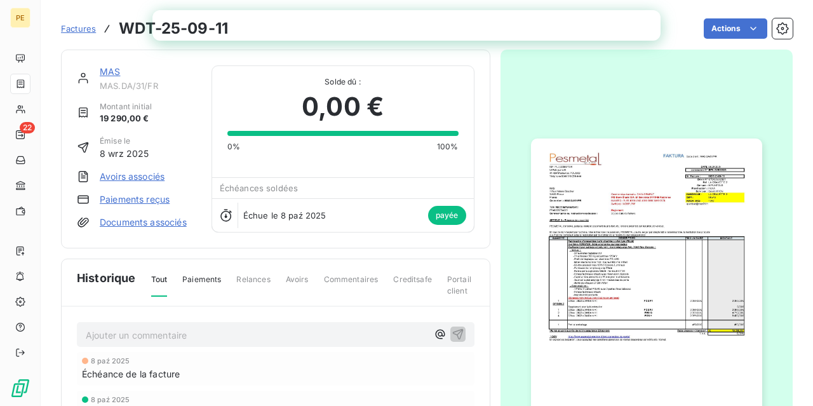
click at [78, 22] on div "Factures WDT-25-09-11" at bounding box center [144, 28] width 167 height 23
click at [81, 31] on span "Factures" at bounding box center [78, 29] width 35 height 10
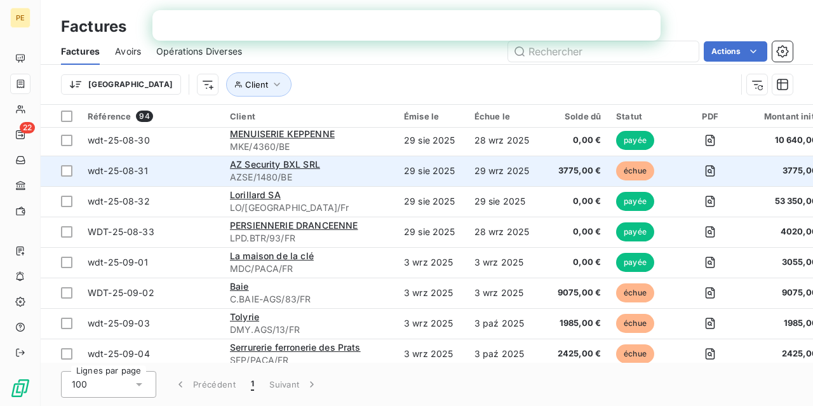
scroll to position [889, 0]
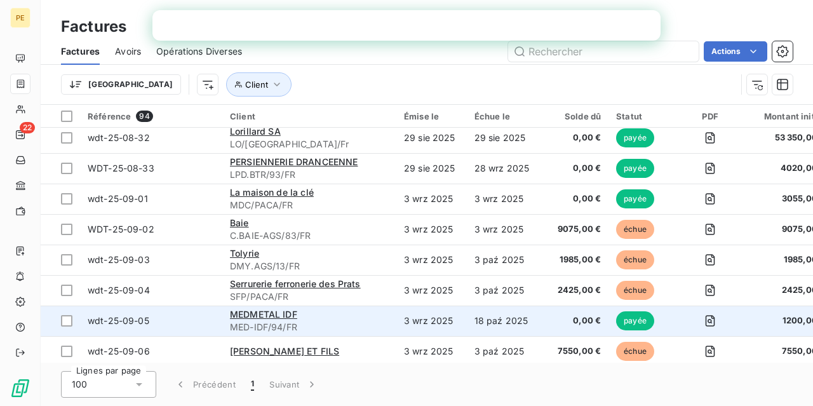
click at [140, 314] on div "wdt-25-09-05" at bounding box center [119, 320] width 62 height 13
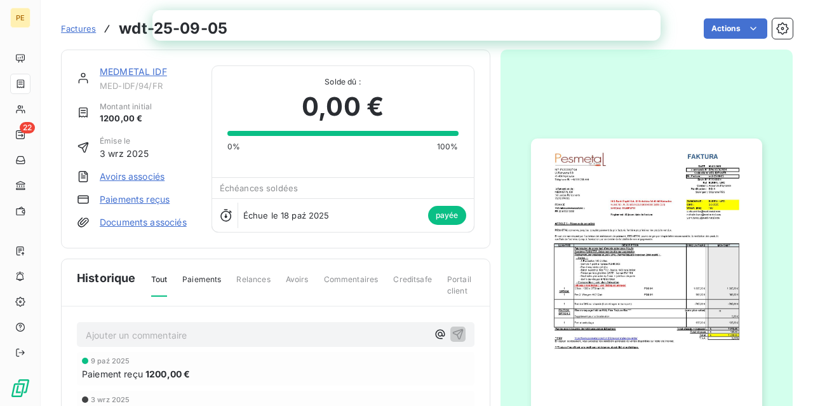
click at [126, 69] on link "MEDMETAL IDF" at bounding box center [133, 71] width 67 height 11
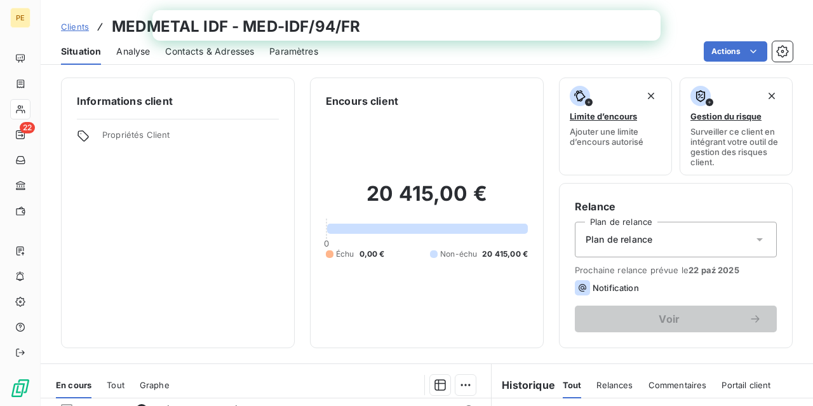
click at [78, 26] on span "Clients" at bounding box center [75, 27] width 28 height 10
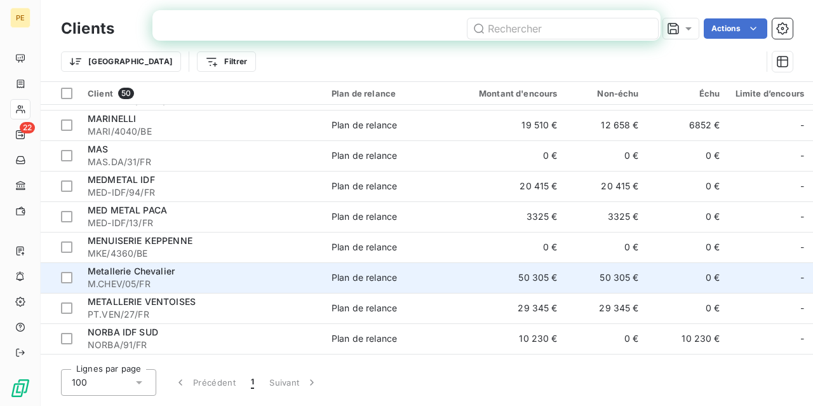
scroll to position [699, 0]
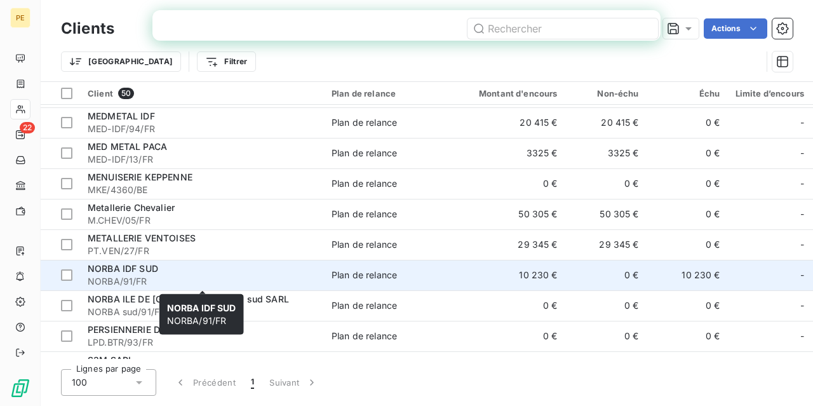
click at [147, 276] on span "NORBA/91/FR" at bounding box center [202, 281] width 229 height 13
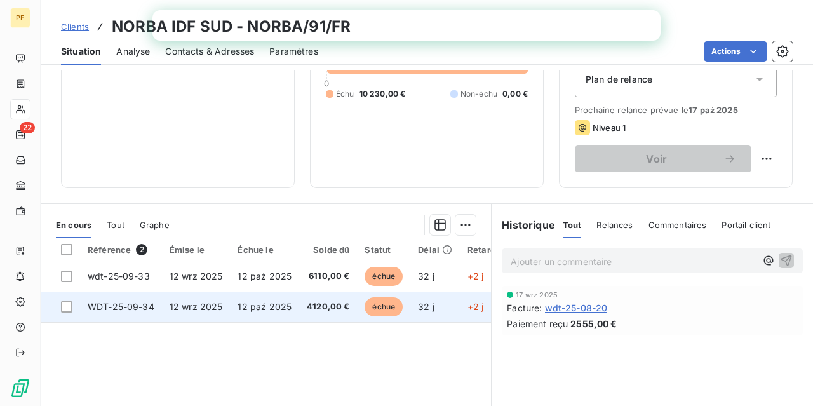
scroll to position [191, 0]
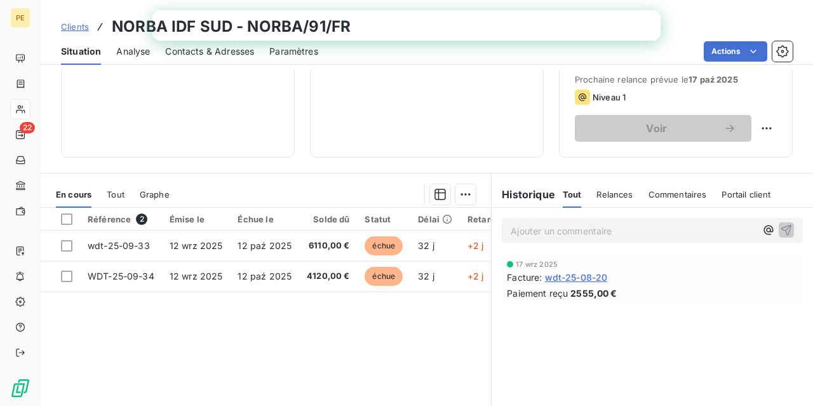
click at [67, 22] on span "Clients" at bounding box center [75, 27] width 28 height 10
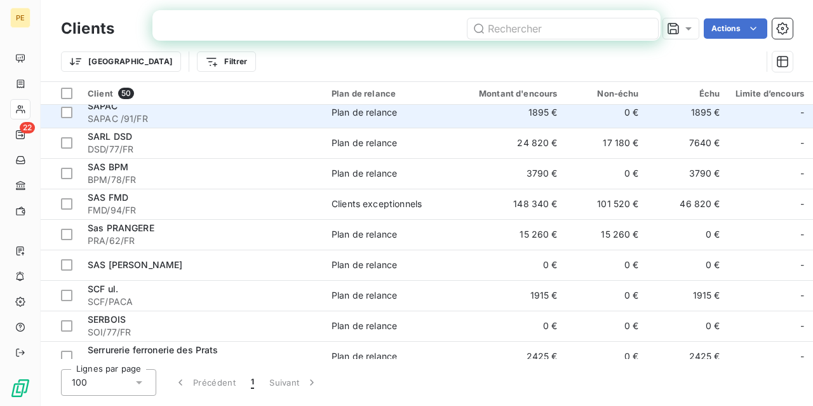
scroll to position [1016, 0]
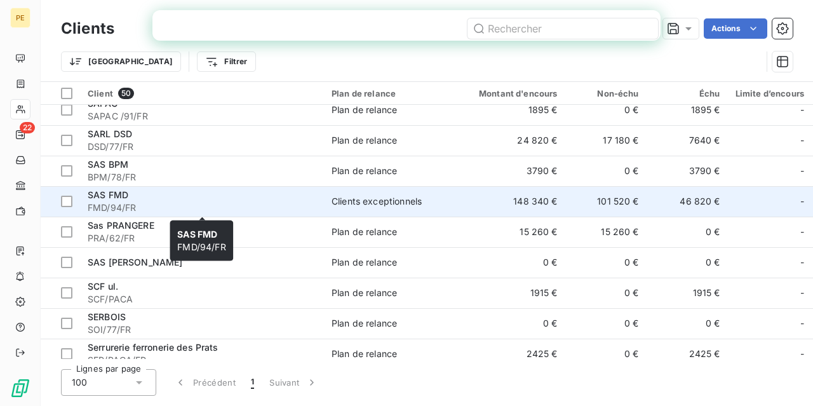
click at [131, 199] on div "SAS FMD" at bounding box center [202, 195] width 229 height 13
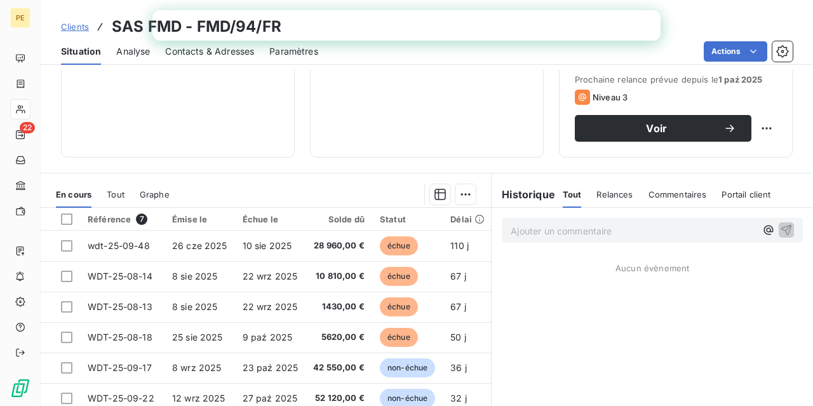
scroll to position [254, 0]
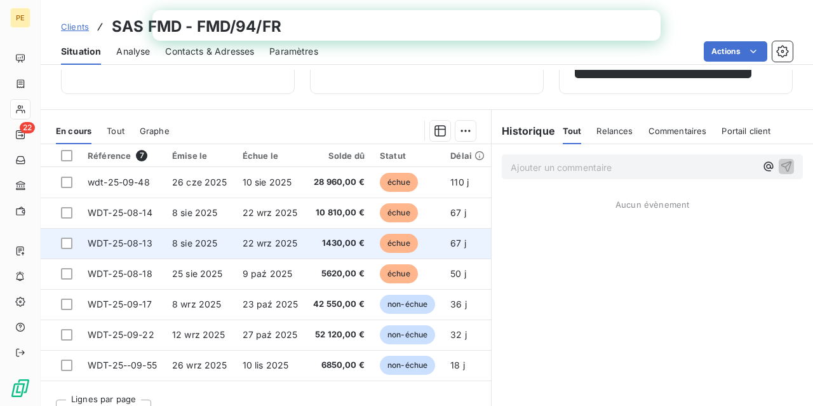
click at [141, 242] on span "WDT-25-08-13" at bounding box center [120, 243] width 65 height 11
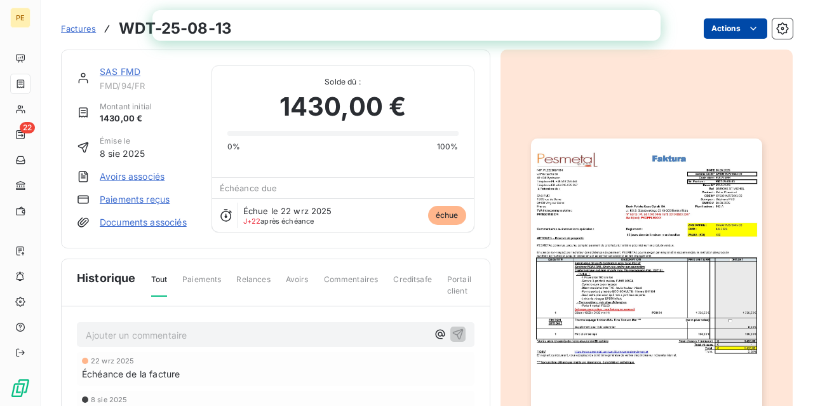
click at [724, 30] on html "PE 22 Factures WDT-25-08-13 Actions SAS FMD FMD/94/FR Montant initial 1430,00 €…" at bounding box center [406, 203] width 813 height 406
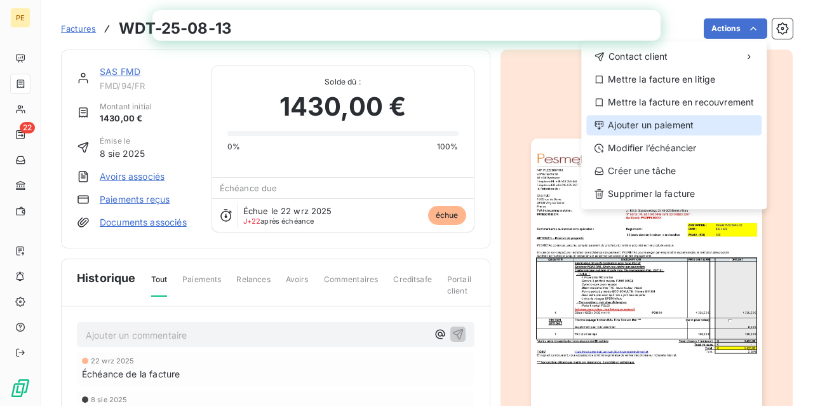
click at [647, 126] on div "Ajouter un paiement" at bounding box center [673, 125] width 175 height 20
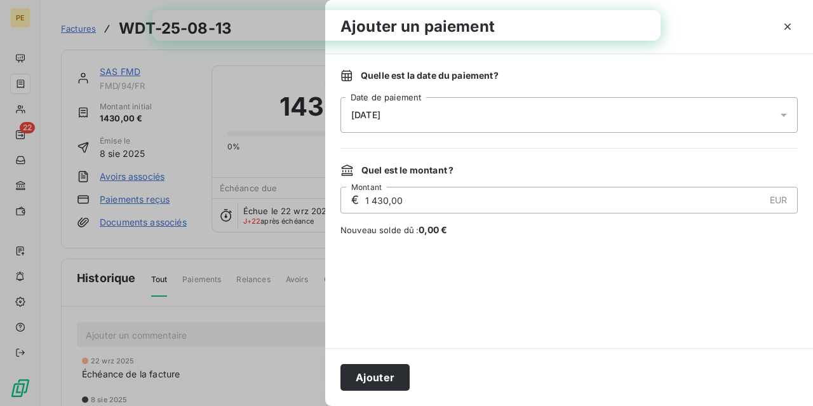
click at [406, 115] on div "[DATE]" at bounding box center [568, 115] width 457 height 36
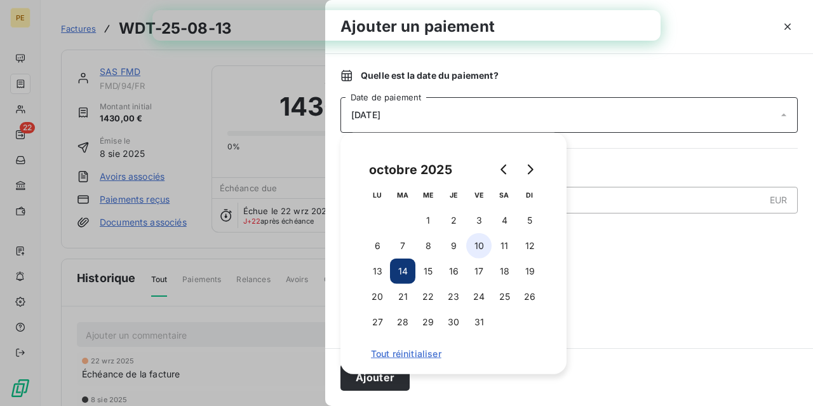
click at [477, 243] on button "10" at bounding box center [478, 245] width 25 height 25
click at [379, 384] on button "Ajouter" at bounding box center [374, 377] width 69 height 27
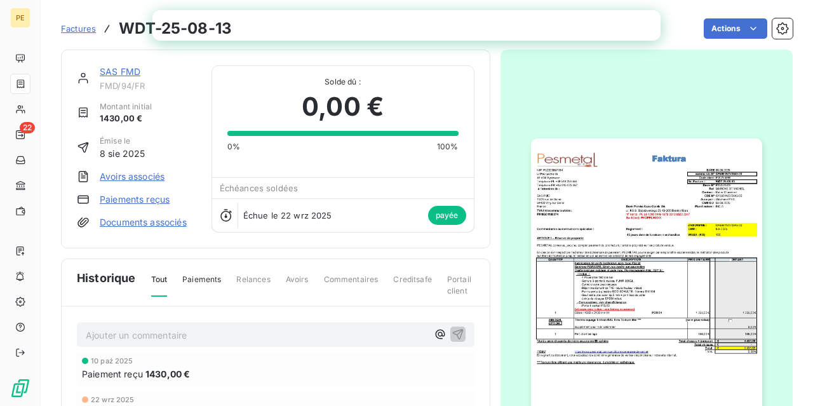
click at [130, 73] on link "SAS FMD" at bounding box center [120, 71] width 41 height 11
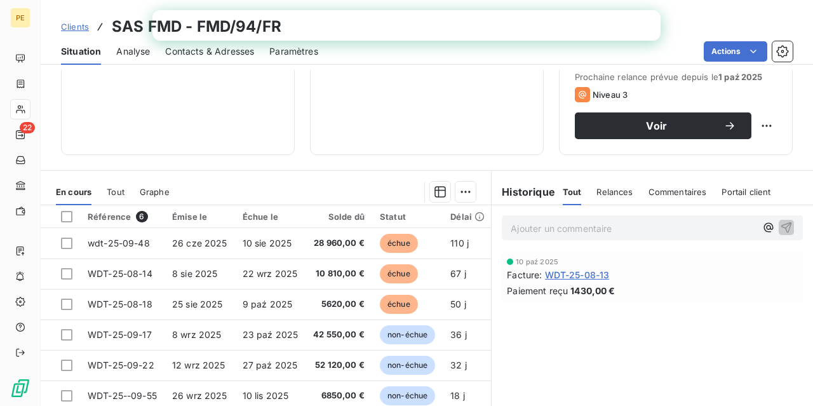
scroll to position [254, 0]
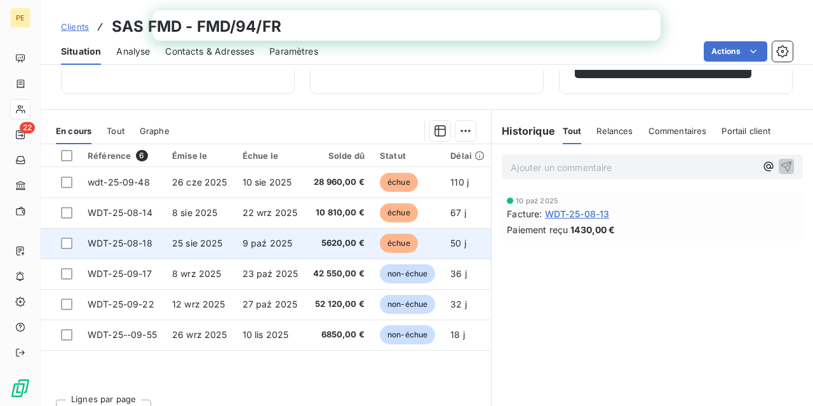
click at [119, 240] on span "WDT-25-08-18" at bounding box center [120, 243] width 65 height 11
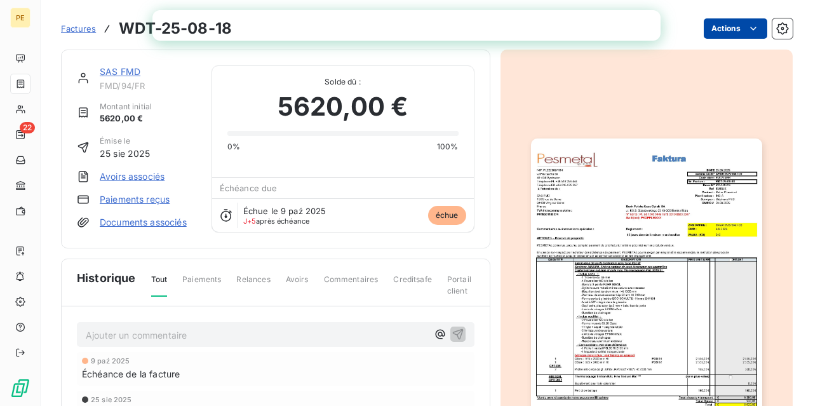
click at [734, 27] on html "PE 22 Factures WDT-25-08-18 Actions SAS FMD FMD/94/FR Montant initial 5620,00 €…" at bounding box center [406, 203] width 813 height 406
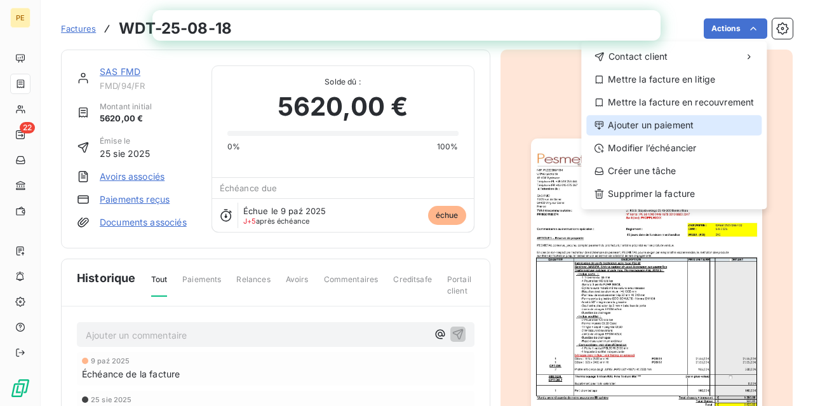
click at [661, 121] on div "Ajouter un paiement" at bounding box center [673, 125] width 175 height 20
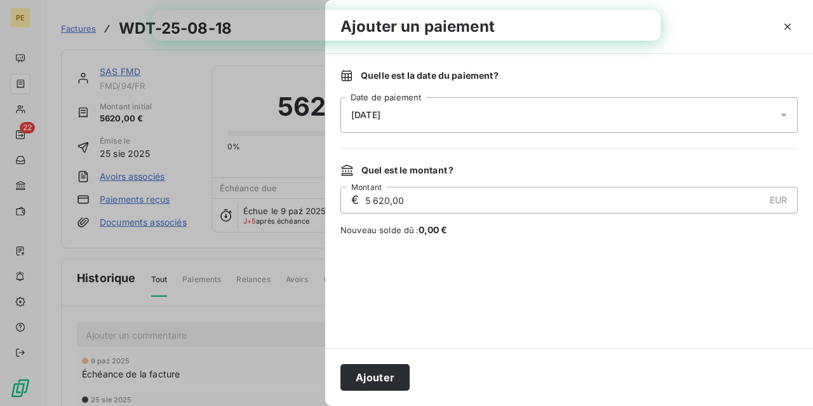
click at [403, 120] on div "[DATE]" at bounding box center [568, 115] width 457 height 36
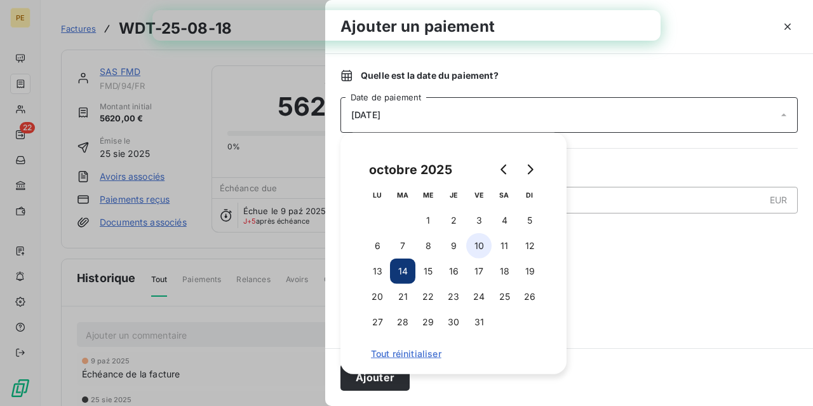
click at [481, 241] on button "10" at bounding box center [478, 245] width 25 height 25
click at [374, 382] on button "Ajouter" at bounding box center [374, 377] width 69 height 27
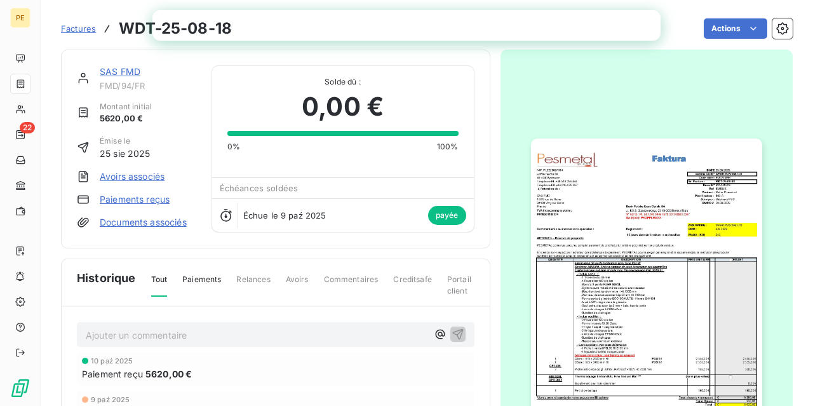
click at [125, 69] on link "SAS FMD" at bounding box center [120, 71] width 41 height 11
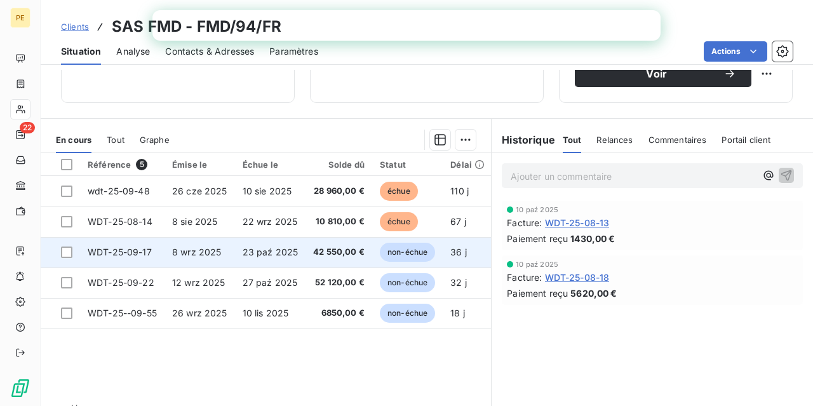
scroll to position [254, 0]
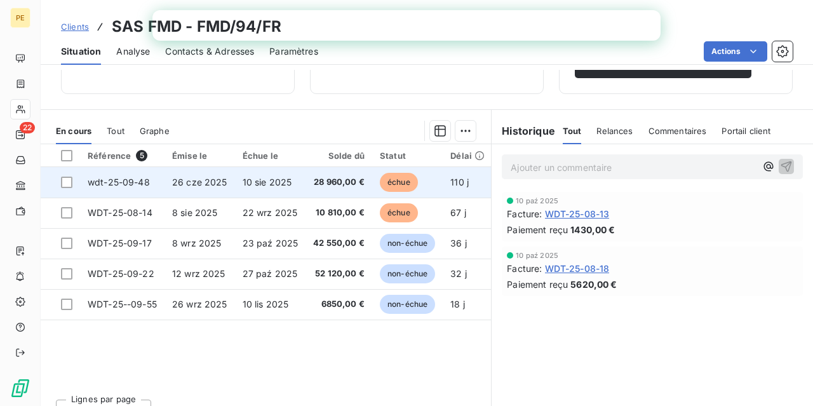
click at [116, 180] on span "wdt-25-09-48" at bounding box center [119, 182] width 62 height 11
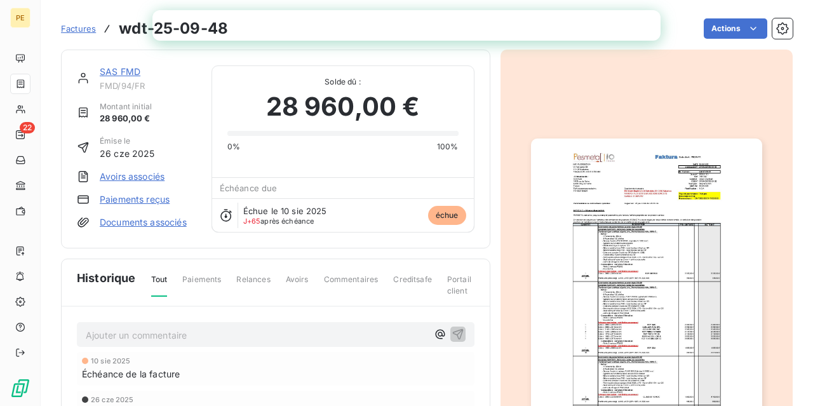
click at [626, 199] on img "button" at bounding box center [646, 301] width 231 height 327
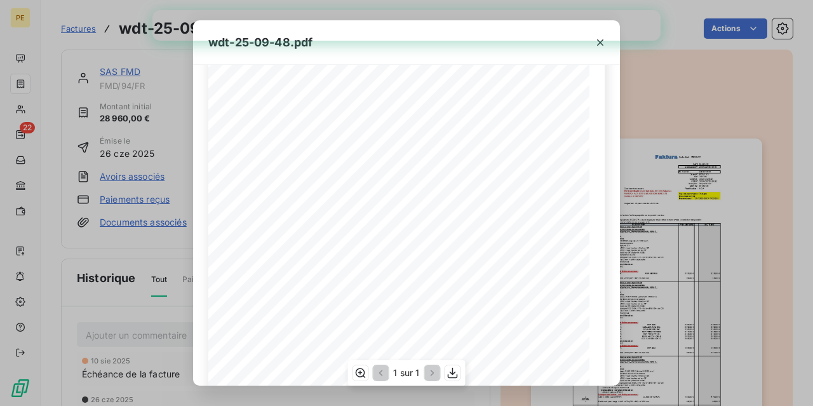
scroll to position [191, 0]
drag, startPoint x: 475, startPoint y: 209, endPoint x: 474, endPoint y: 215, distance: 6.4
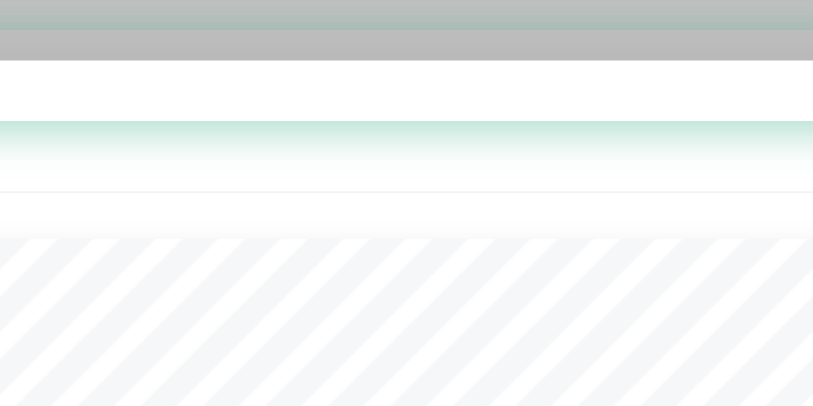
scroll to position [64, 0]
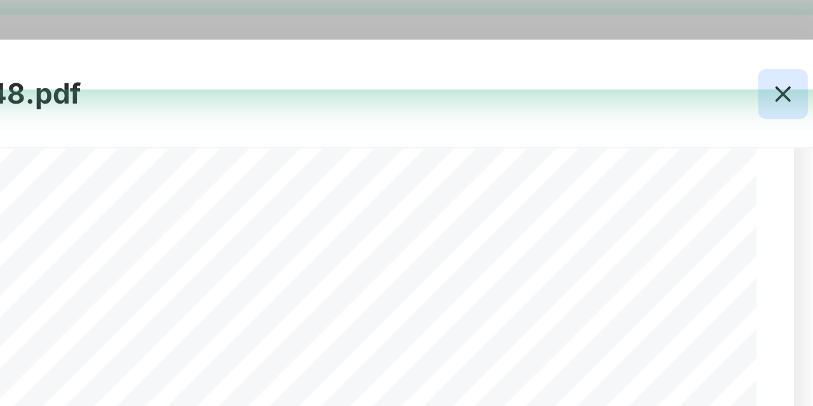
click at [602, 43] on icon "button" at bounding box center [600, 42] width 13 height 13
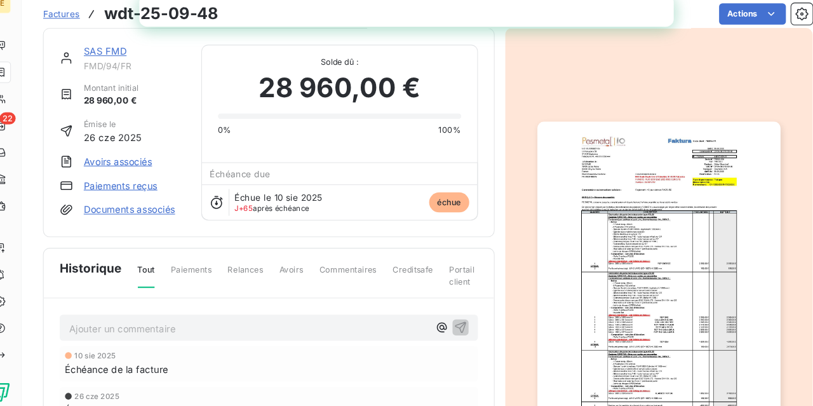
scroll to position [0, 0]
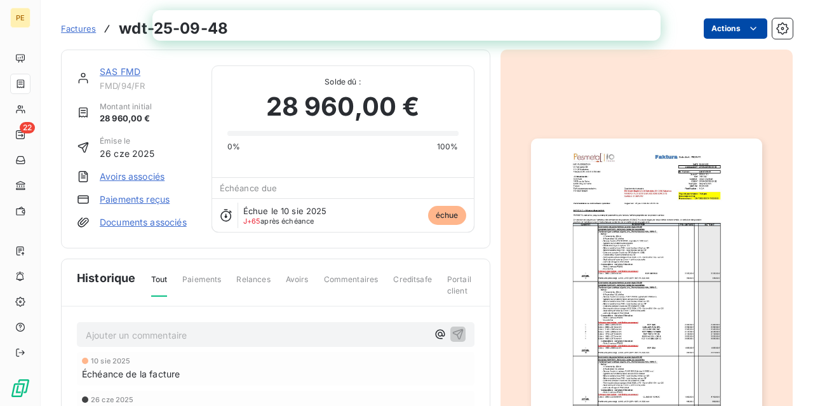
click at [735, 26] on html "PE 22 Factures wdt-25-09-48 Actions SAS FMD FMD/94/FR Montant initial 28 960,00…" at bounding box center [406, 203] width 813 height 406
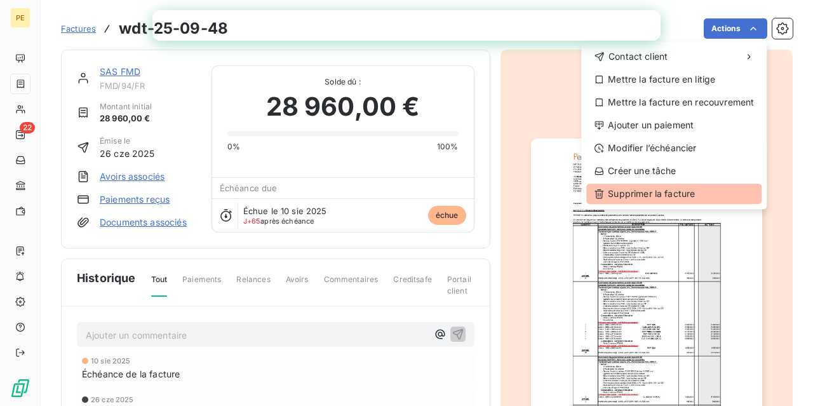
click at [688, 189] on div "Supprimer la facture" at bounding box center [673, 194] width 175 height 20
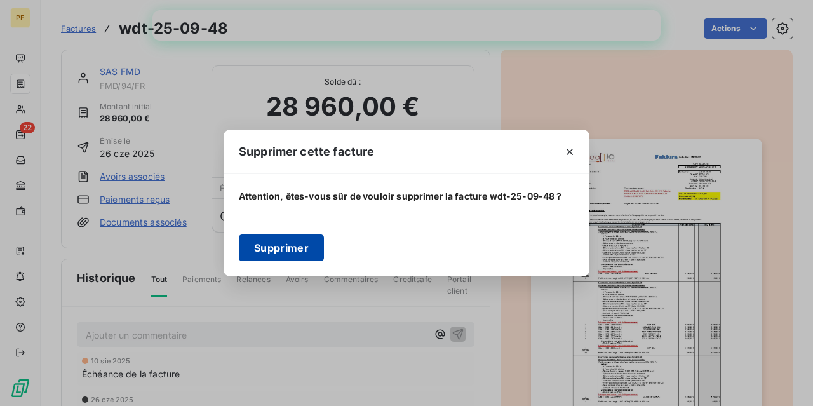
click at [269, 253] on button "Supprimer" at bounding box center [281, 247] width 85 height 27
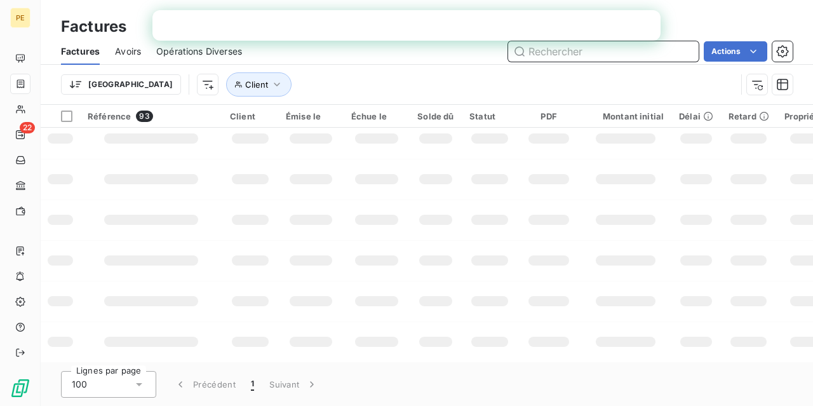
scroll to position [375, 0]
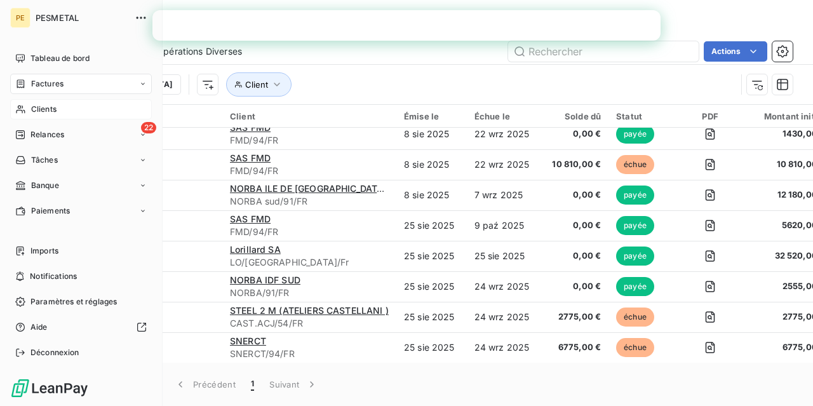
click at [43, 111] on span "Clients" at bounding box center [43, 109] width 25 height 11
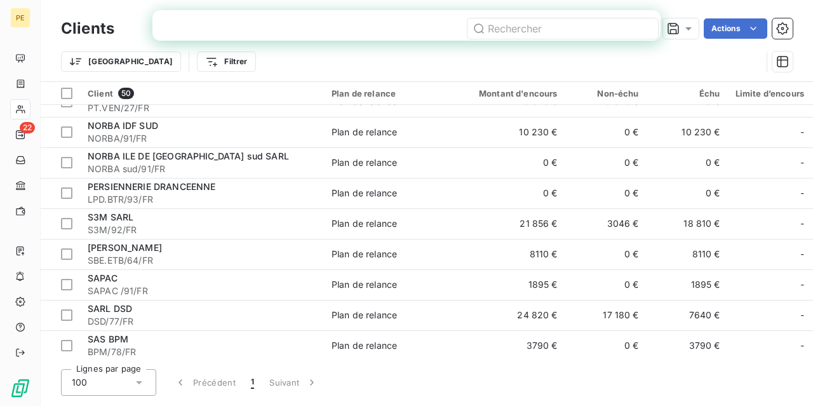
scroll to position [1016, 0]
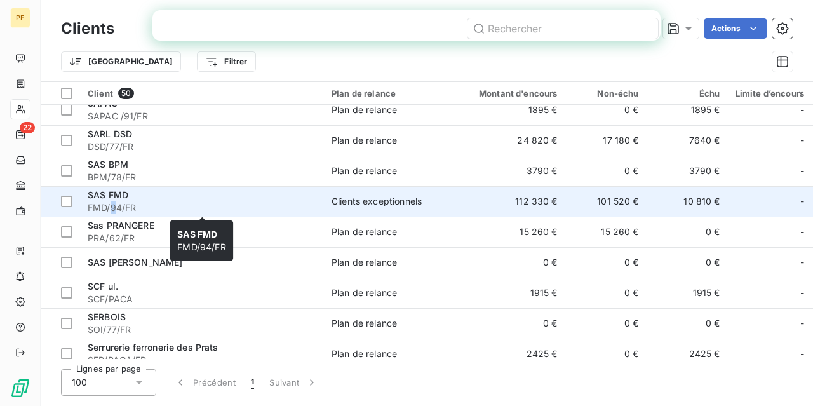
click at [113, 203] on span "FMD/94/FR" at bounding box center [202, 207] width 229 height 13
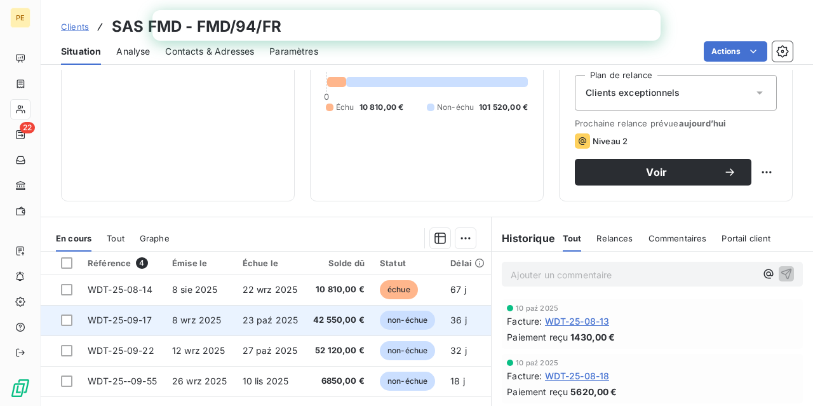
scroll to position [210, 0]
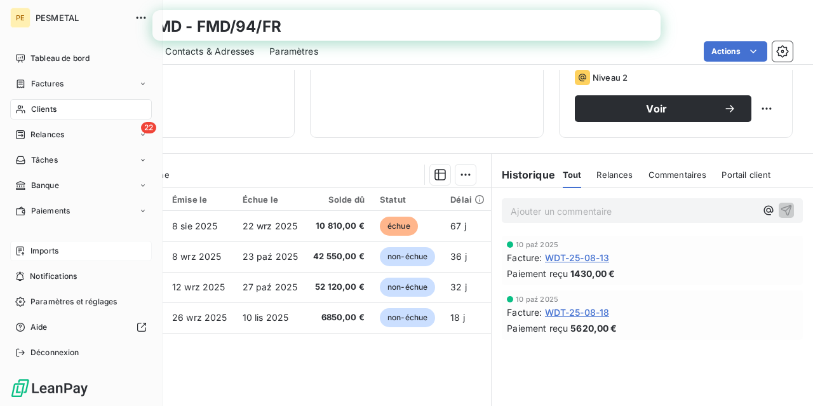
click at [35, 253] on span "Imports" at bounding box center [44, 250] width 28 height 11
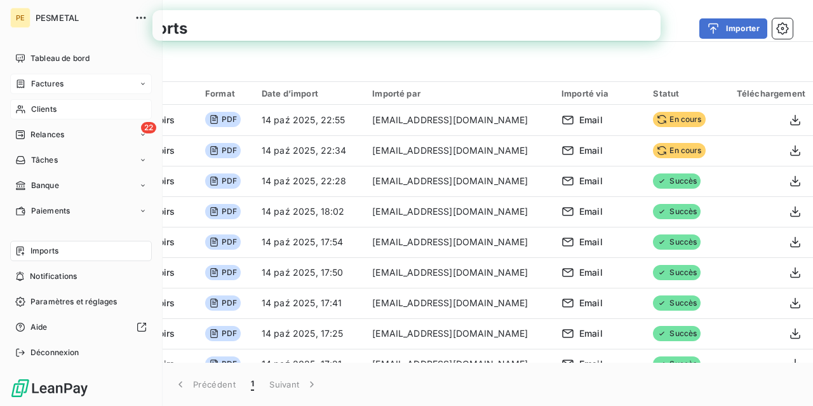
click at [45, 84] on span "Factures" at bounding box center [47, 83] width 32 height 11
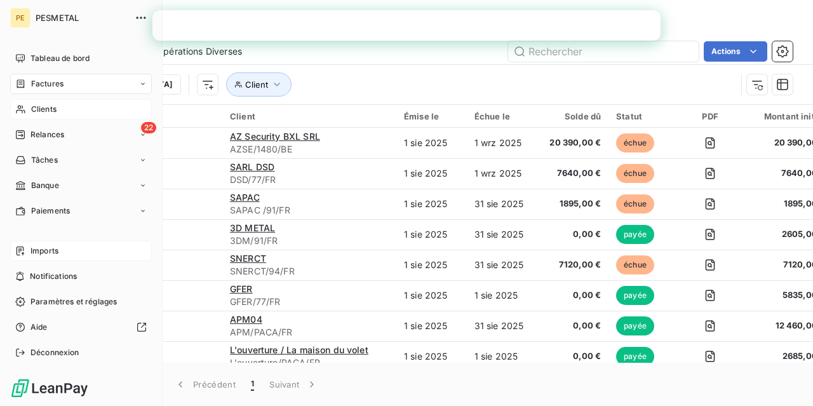
click at [49, 107] on span "Clients" at bounding box center [43, 109] width 25 height 11
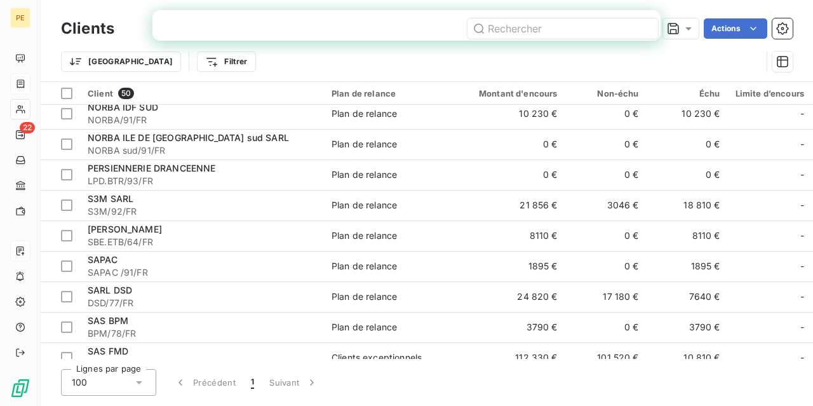
scroll to position [889, 0]
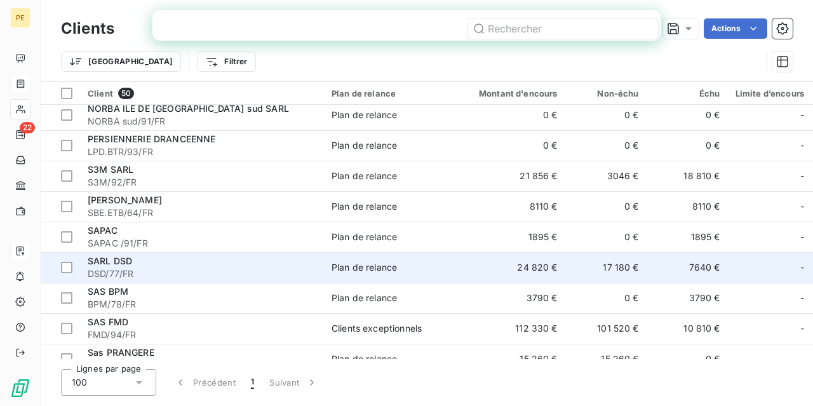
click at [137, 265] on div "SARL DSD" at bounding box center [202, 261] width 229 height 13
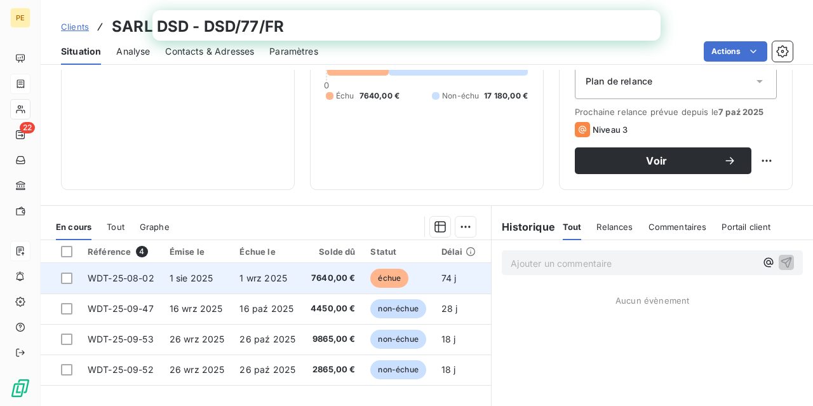
scroll to position [191, 0]
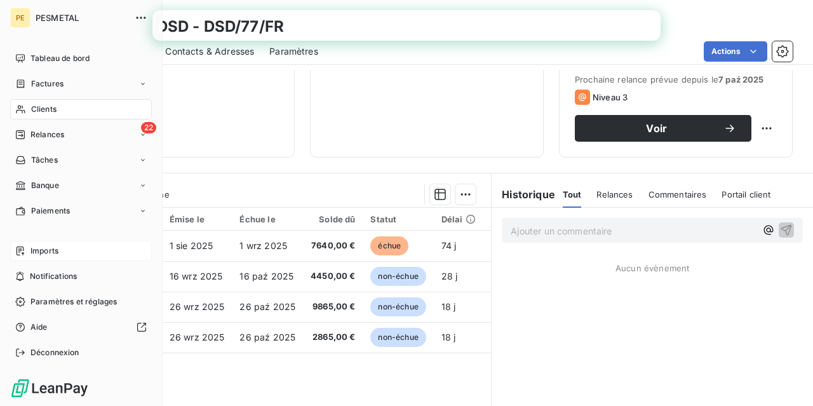
drag, startPoint x: 41, startPoint y: 84, endPoint x: 121, endPoint y: 104, distance: 82.4
click at [41, 84] on span "Factures" at bounding box center [47, 83] width 32 height 11
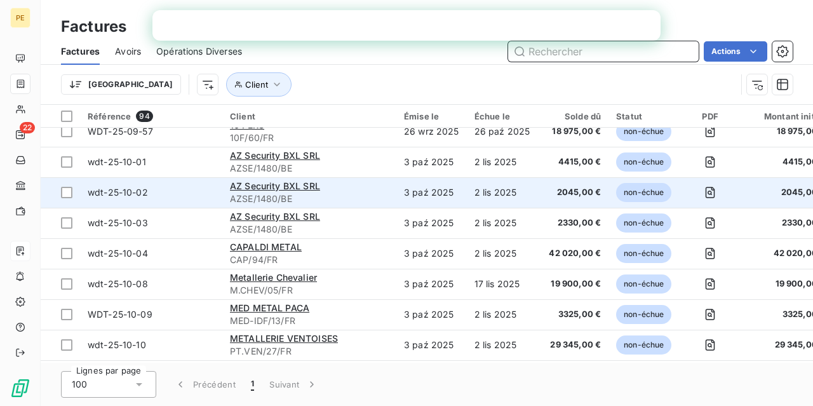
scroll to position [2631, 0]
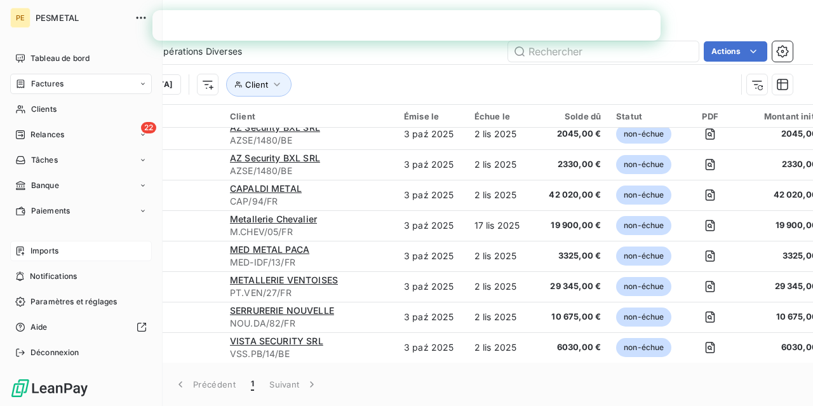
click at [17, 245] on div "Imports" at bounding box center [81, 251] width 142 height 20
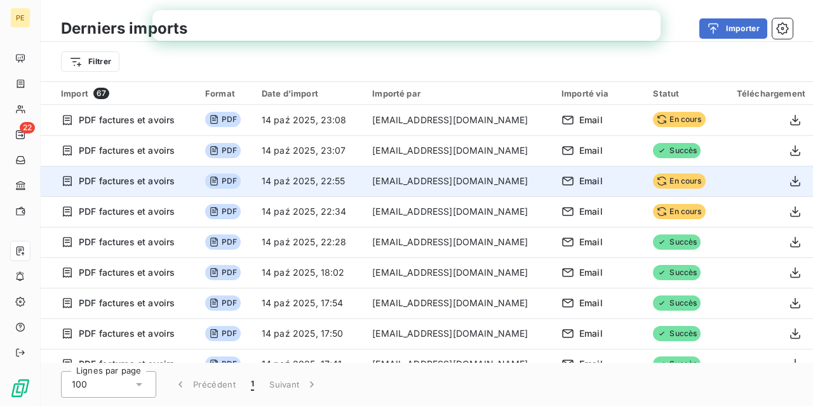
drag, startPoint x: 124, startPoint y: 182, endPoint x: 136, endPoint y: 182, distance: 12.1
click at [125, 182] on span "PDF factures et avoirs" at bounding box center [127, 181] width 96 height 13
click at [237, 179] on span "PDF" at bounding box center [223, 180] width 36 height 15
click at [797, 180] on icon "button" at bounding box center [795, 181] width 10 height 11
